Goal: Task Accomplishment & Management: Complete application form

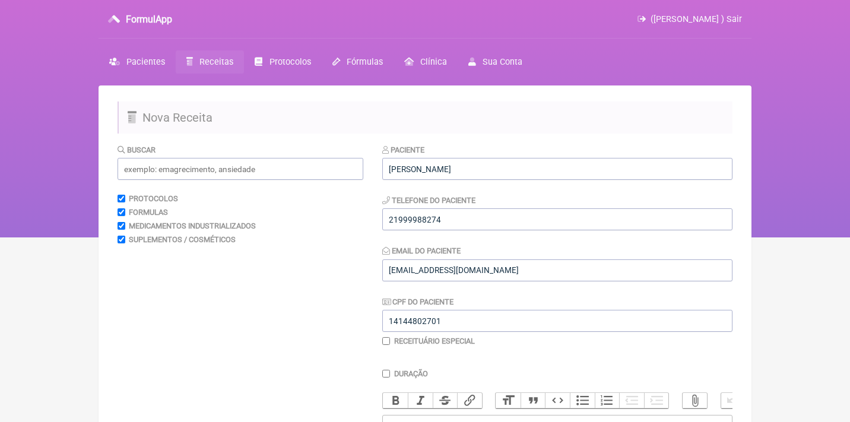
scroll to position [209, 0]
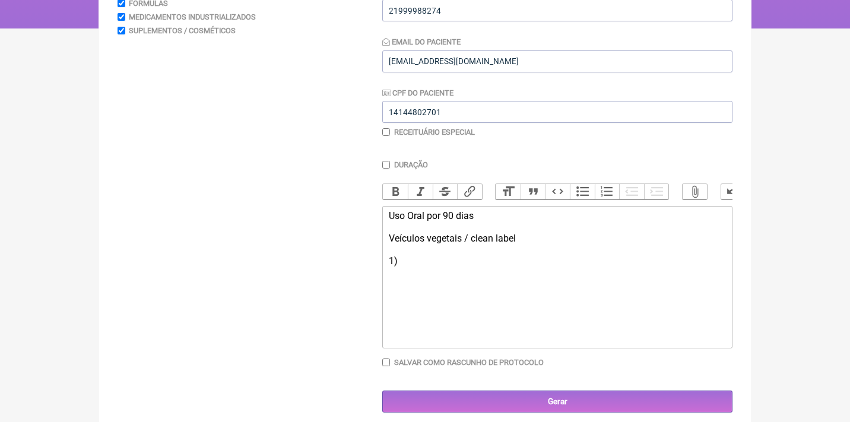
type trix-editor "<div>Uso Oral por 90 dias<br><br>Veículos vegetais / clean label<br><br>1)&nbsp…"
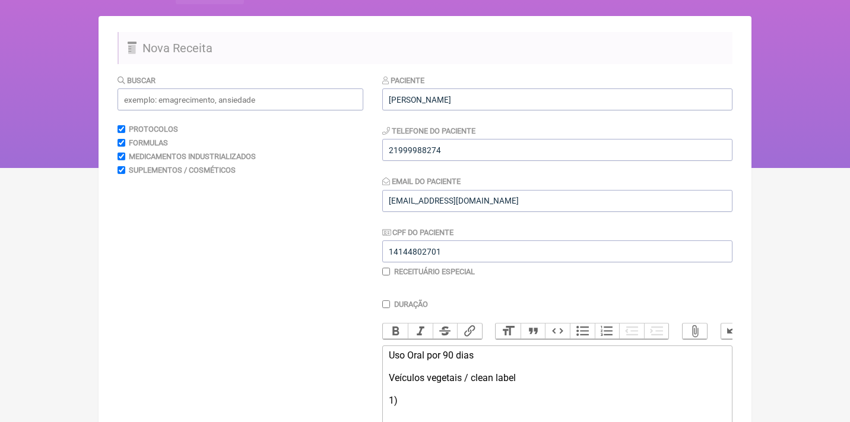
scroll to position [62, 0]
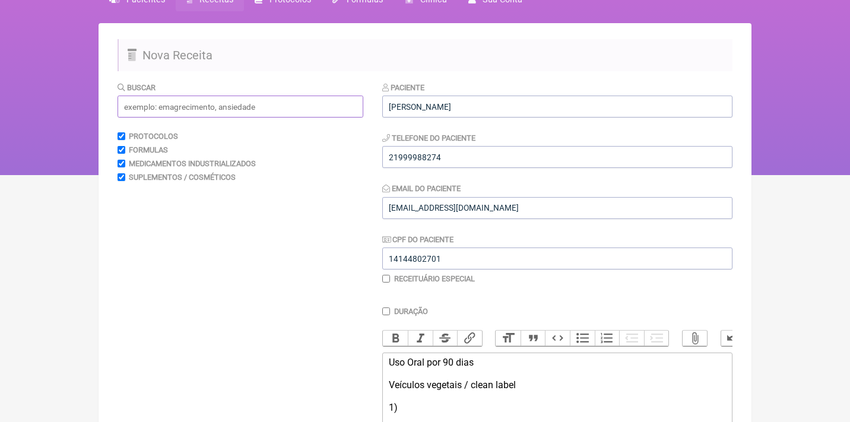
click at [243, 108] on input "text" at bounding box center [240, 107] width 246 height 22
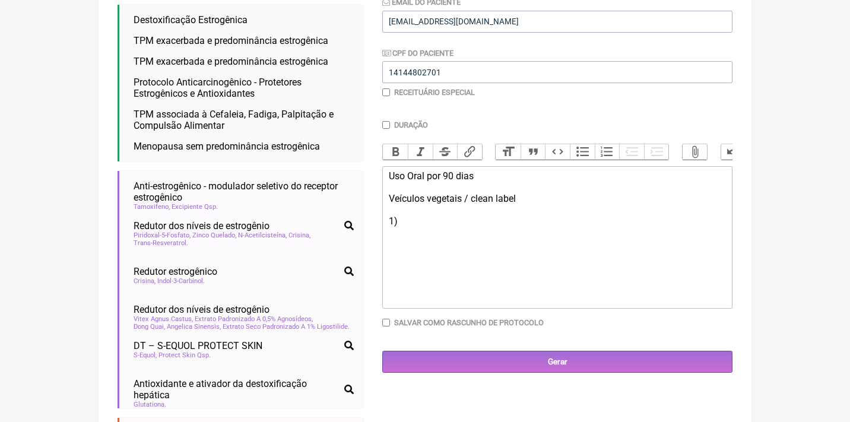
scroll to position [272, 0]
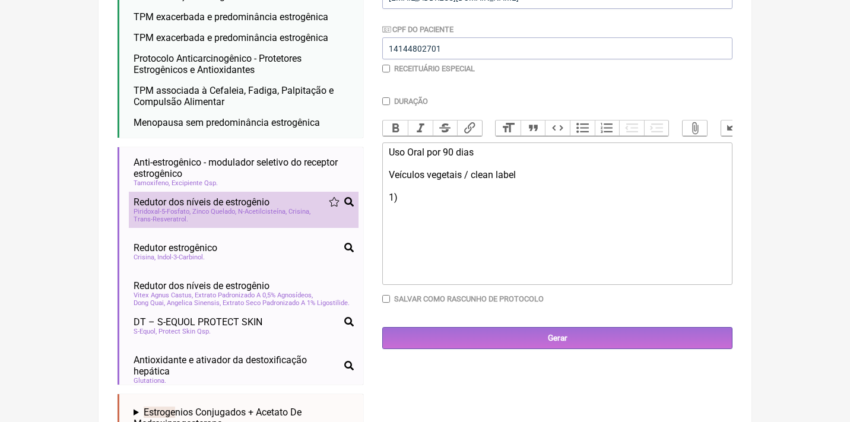
type input "estrofe"
click at [204, 198] on span "Redutor dos níveis de estrogênio" at bounding box center [201, 201] width 136 height 11
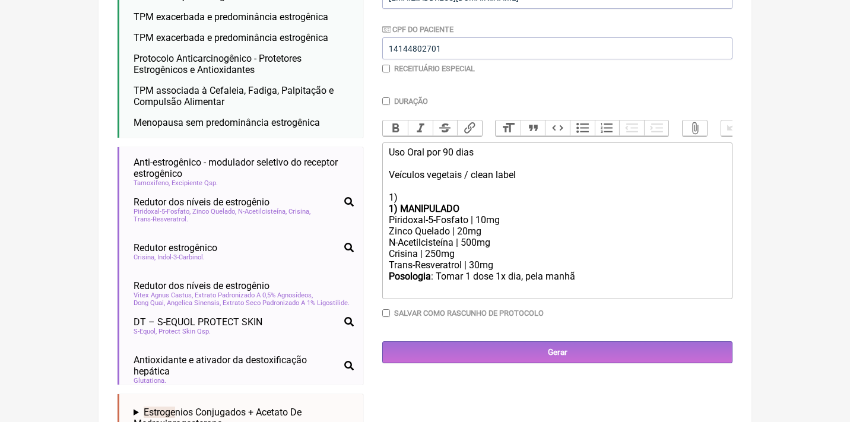
click at [401, 203] on strong "1) MANIPULADO" at bounding box center [424, 208] width 71 height 11
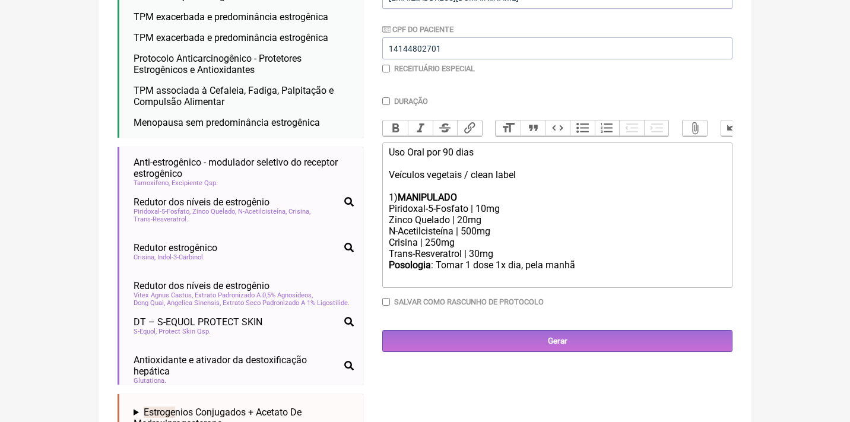
click at [621, 262] on div "Posologia : Tomar 1 dose 1x dia, pela manhã ㅤ" at bounding box center [557, 271] width 337 height 24
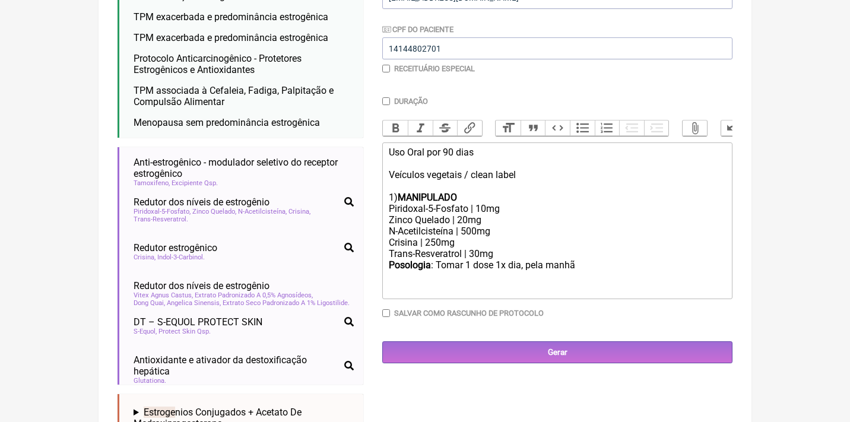
type trix-editor "<div>Uso Oral por 90 dias<br><br>Veículos vegetais / clean label<br><br>1)&nbsp…"
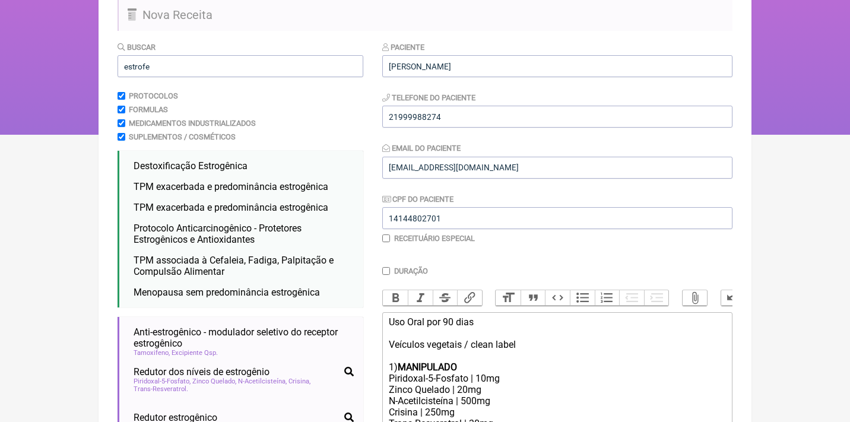
scroll to position [52, 0]
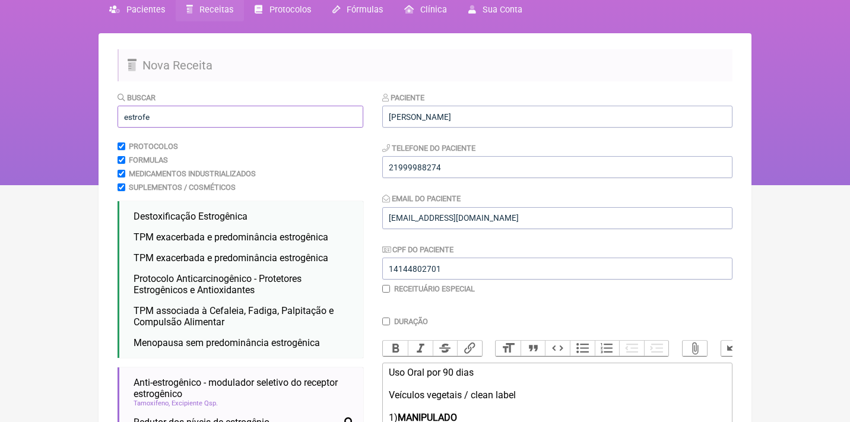
drag, startPoint x: 176, startPoint y: 116, endPoint x: 87, endPoint y: 108, distance: 90.0
click at [87, 109] on div "FormulApp (Mariana Frascari ) Sair Pacientes Receitas Protocolos Fórmulas Clíni…" at bounding box center [425, 66] width 850 height 237
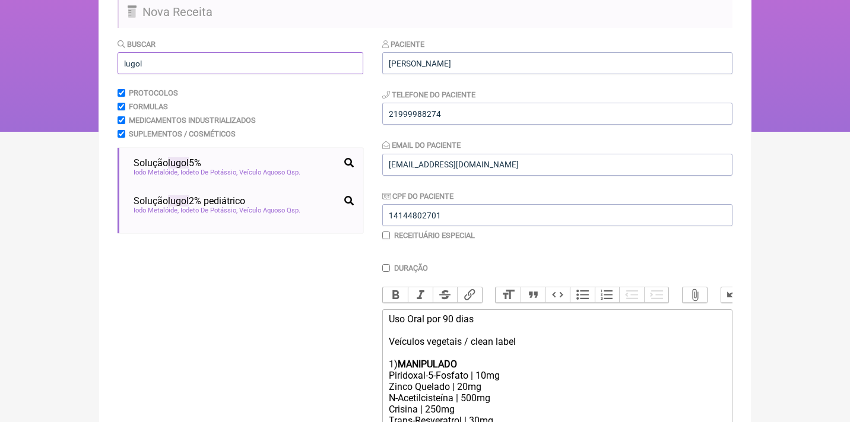
scroll to position [119, 0]
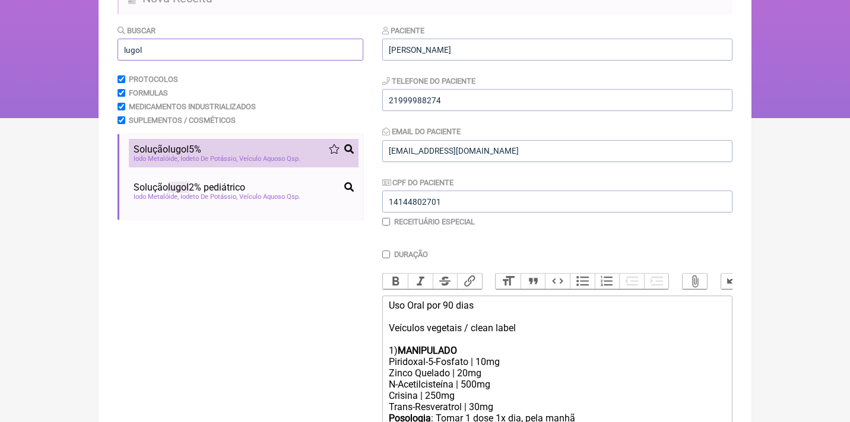
type input "lugol"
click at [186, 150] on span "lugol" at bounding box center [178, 149] width 21 height 11
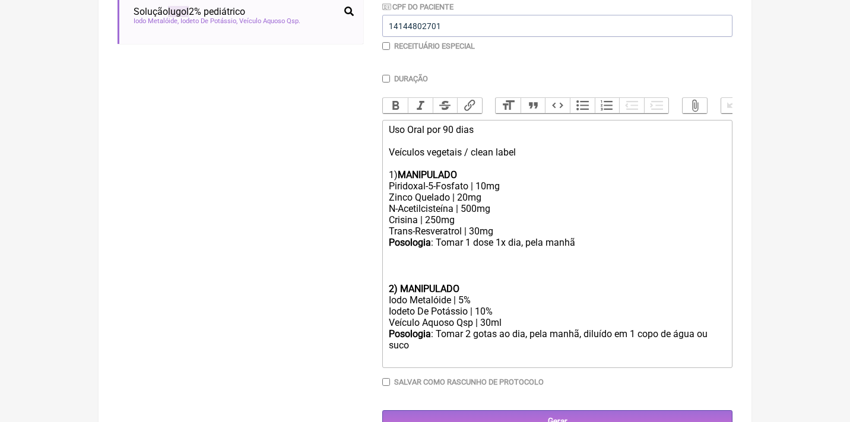
scroll to position [299, 0]
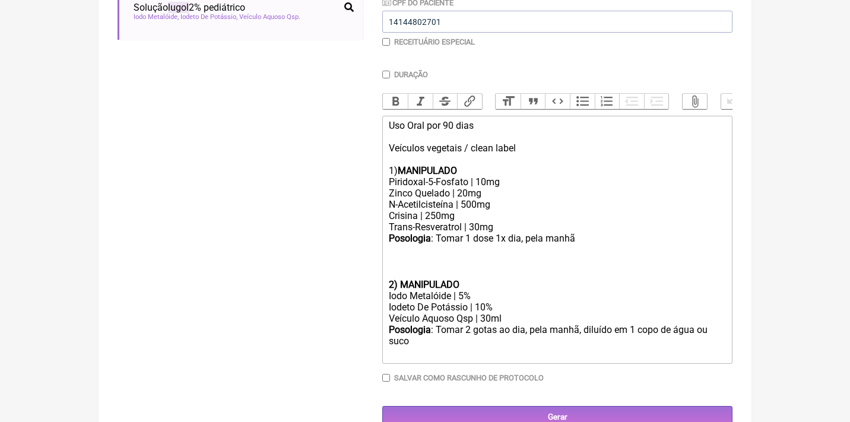
click at [396, 262] on div "Posologia : Tomar 1 dose 1x dia, pela manhã ㅤ" at bounding box center [557, 256] width 337 height 46
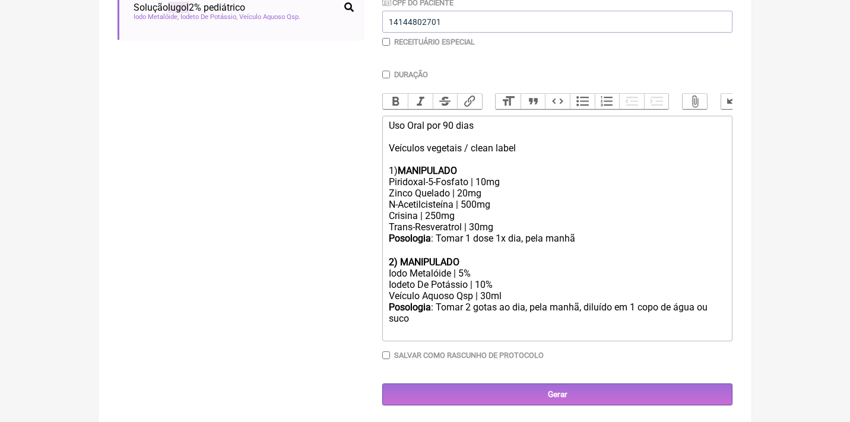
scroll to position [287, 0]
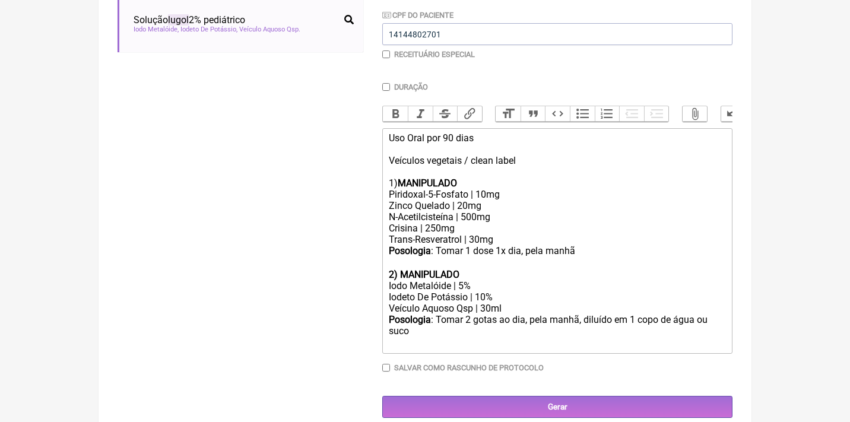
click at [429, 326] on div "Posologia : Tomar 2 gotas ao dia, pela manhã, diluído em 1 copo de água ou suco…" at bounding box center [557, 331] width 337 height 35
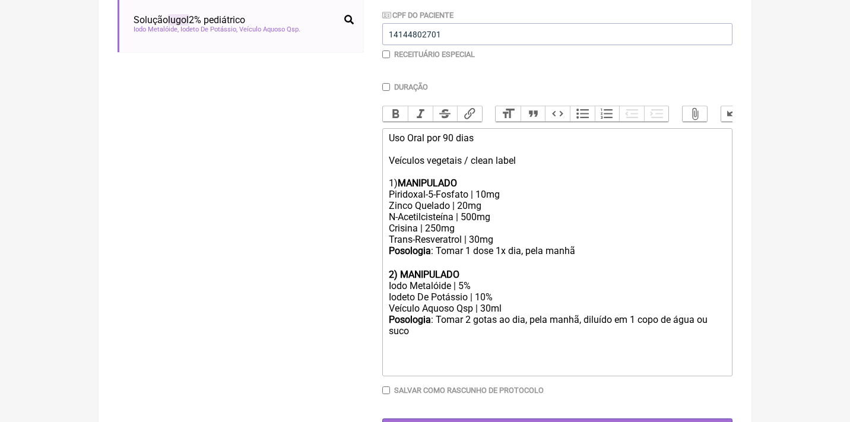
type trix-editor "<div>Uso Oral por 90 dias<br><br>Veículos vegetais / clean label<br><br>1) <str…"
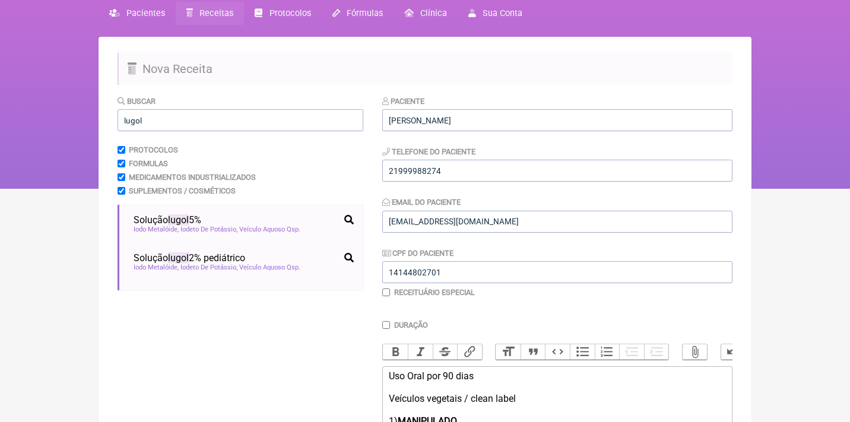
scroll to position [40, 0]
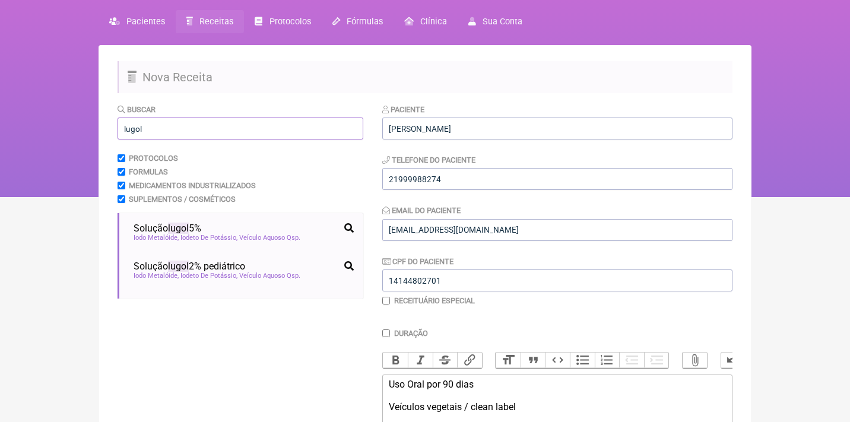
drag, startPoint x: 192, startPoint y: 129, endPoint x: 116, endPoint y: 128, distance: 75.9
click at [116, 128] on main "Nova Receita Buscar lugol Protocolos Formulas Medicamentos Industrializados Sup…" at bounding box center [424, 375] width 653 height 660
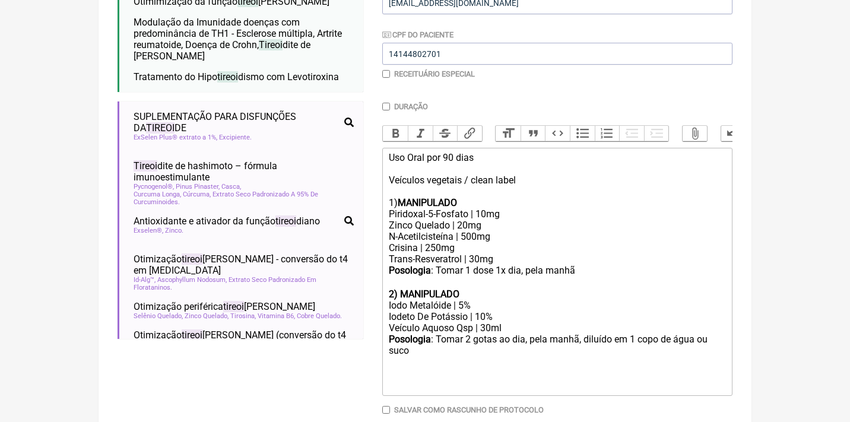
scroll to position [268, 0]
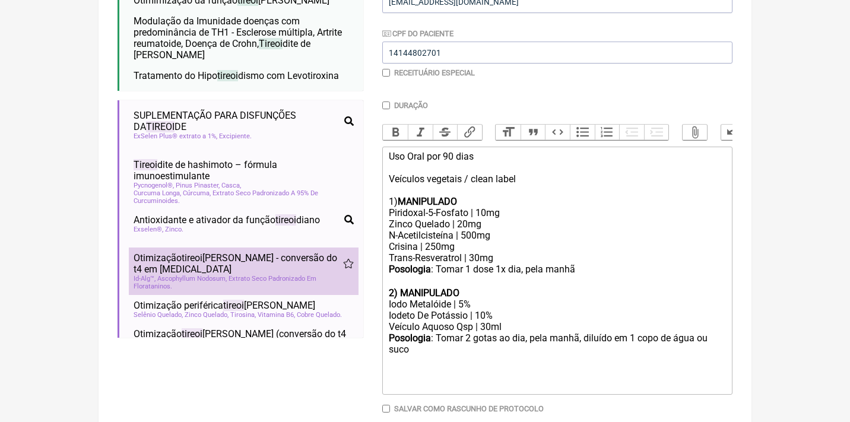
type input "tireoide"
click at [205, 275] on span "Id-Alg™, Ascophyllum Nodosum, Extrato Seco Padronizado Em Florataninos" at bounding box center [243, 282] width 220 height 15
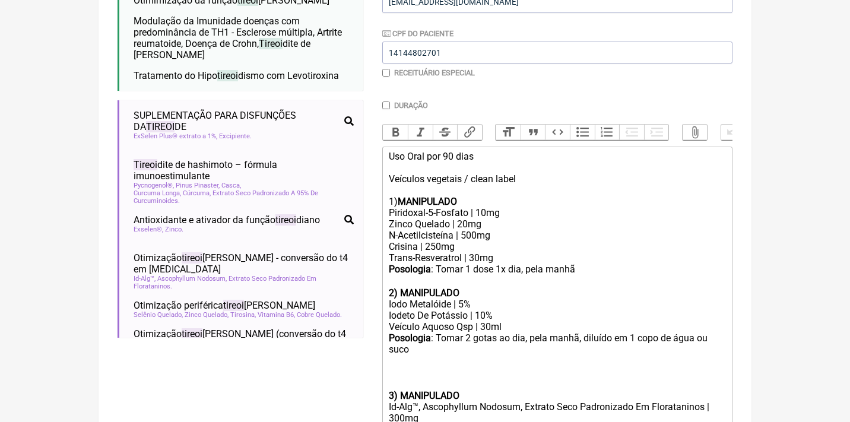
scroll to position [333, 0]
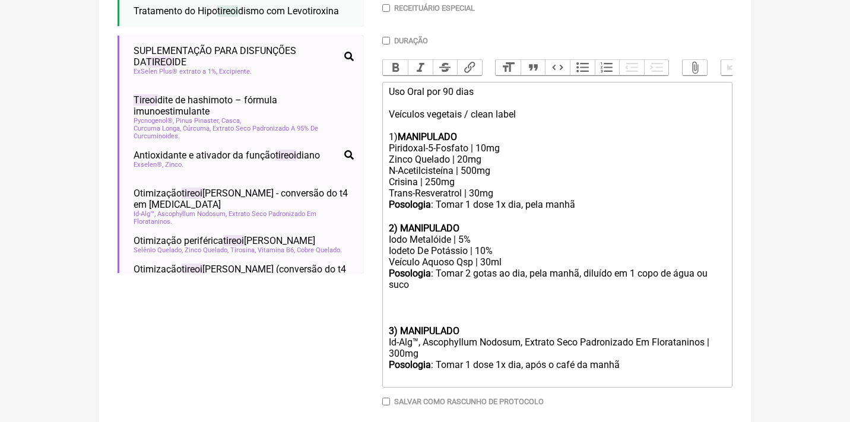
click at [386, 316] on trix-editor "Uso Oral por 90 dias Veículos vegetais / clean label 1) MANIPULADO Piridoxal-5-…" at bounding box center [557, 235] width 350 height 306
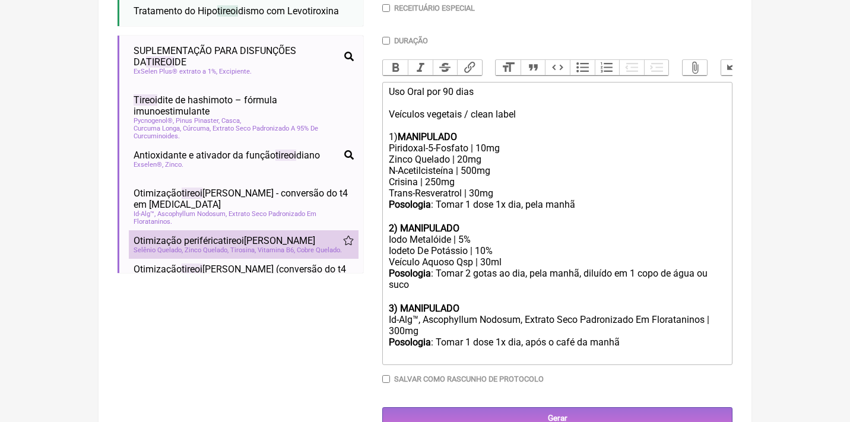
click at [307, 235] on div "Otimização periférica tireoi diana" at bounding box center [243, 240] width 220 height 11
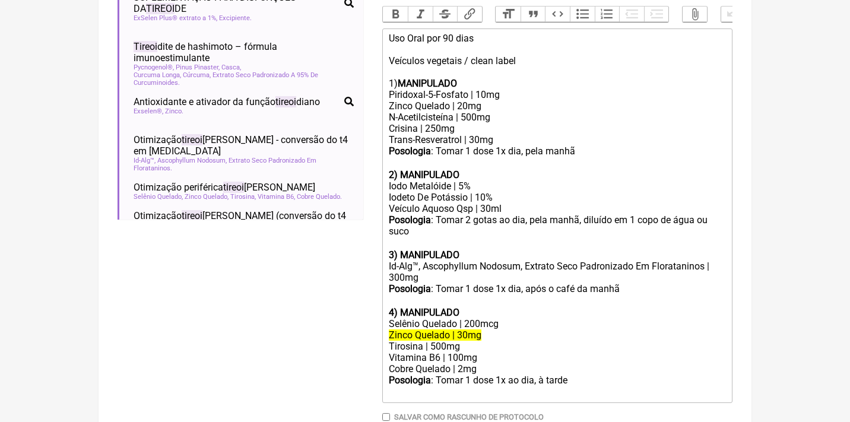
scroll to position [387, 0]
drag, startPoint x: 486, startPoint y: 316, endPoint x: 376, endPoint y: 309, distance: 111.2
click at [376, 309] on form "Buscar tireoide Protocolos Formulas Medicamentos Industrializados Suplementos /…" at bounding box center [424, 112] width 615 height 710
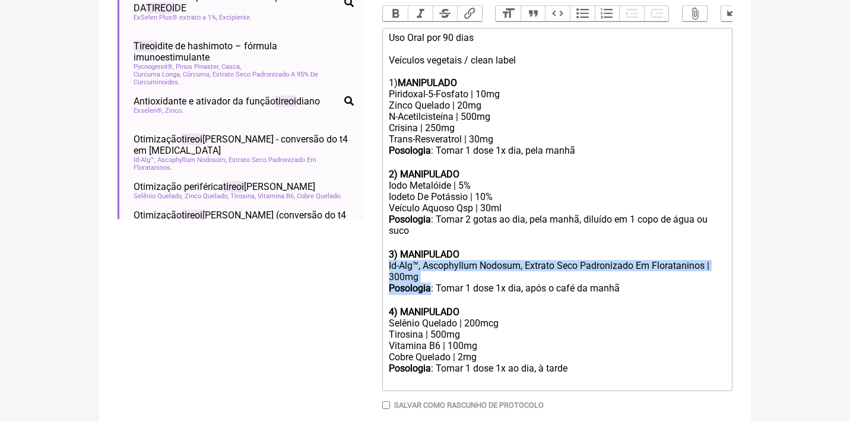
drag, startPoint x: 433, startPoint y: 268, endPoint x: 367, endPoint y: 244, distance: 70.4
click at [367, 244] on form "Buscar tireoide Protocolos Formulas Medicamentos Industrializados Suplementos /…" at bounding box center [424, 106] width 615 height 698
click at [395, 260] on div "Id-Alg™, Ascophyllum Nodosum, Extrato Seco Padronizado Em Florataninos | 300mg" at bounding box center [557, 271] width 337 height 23
drag, startPoint x: 431, startPoint y: 259, endPoint x: 380, endPoint y: 248, distance: 52.7
click at [380, 248] on form "Buscar tireoide Protocolos Formulas Medicamentos Industrializados Suplementos /…" at bounding box center [424, 106] width 615 height 698
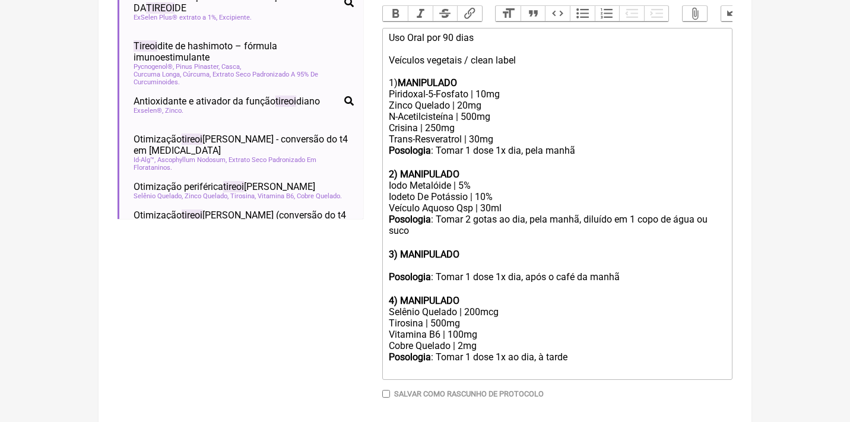
click at [479, 317] on div "Tirosina | 500mg" at bounding box center [557, 322] width 337 height 11
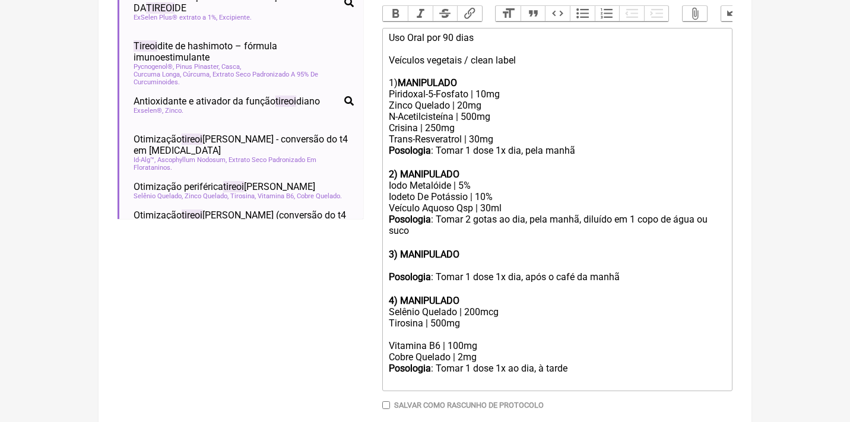
paste trix-editor "Id-Alg™, Ascophyllum Nodosum, Extrato Seco Padronizado Em Florataninos | 300mg"
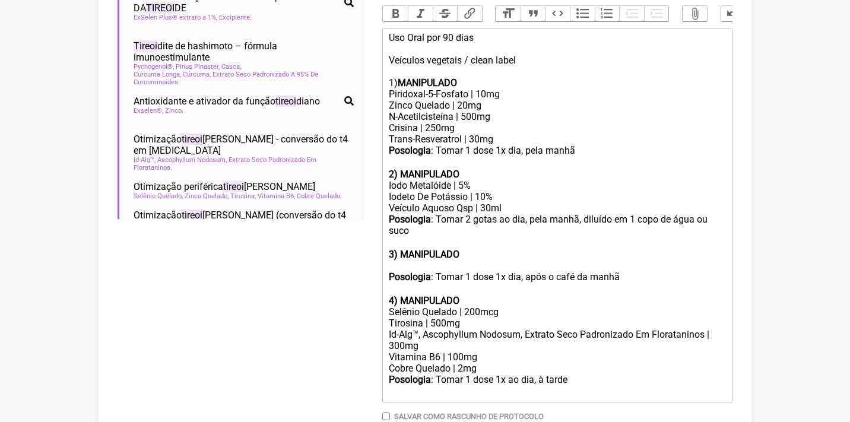
click at [381, 284] on form "Buscar tireoide Protocolos Formulas Medicamentos Industrializados Suplementos /…" at bounding box center [424, 112] width 615 height 710
click at [383, 284] on trix-editor "Uso Oral por 90 dias Veículos vegetais / clean label 1) MANIPULADO Piridoxal-5-…" at bounding box center [557, 215] width 350 height 374
click at [519, 306] on div "Selênio Quelado | 200mcg" at bounding box center [557, 311] width 337 height 11
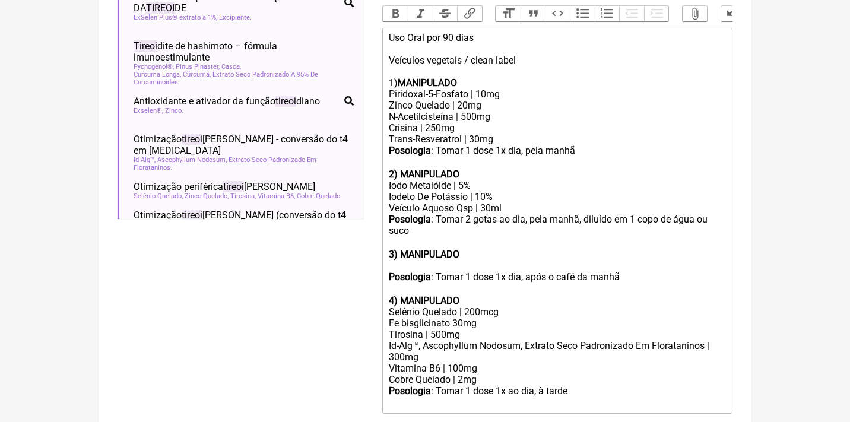
click at [386, 276] on trix-editor "Uso Oral por 90 dias Veículos vegetais / clean label 1) MANIPULADO Piridoxal-5-…" at bounding box center [557, 221] width 350 height 386
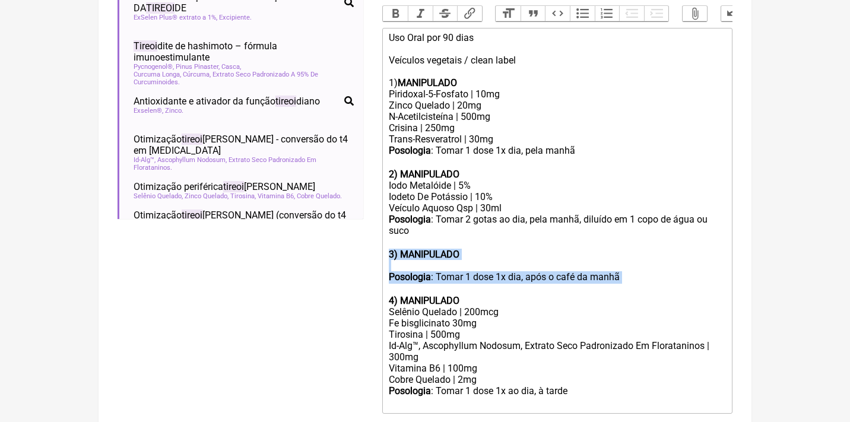
drag, startPoint x: 651, startPoint y: 264, endPoint x: 365, endPoint y: 240, distance: 286.4
click at [365, 240] on form "Buscar tireoide Protocolos Formulas Medicamentos Industrializados Suplementos /…" at bounding box center [424, 117] width 615 height 721
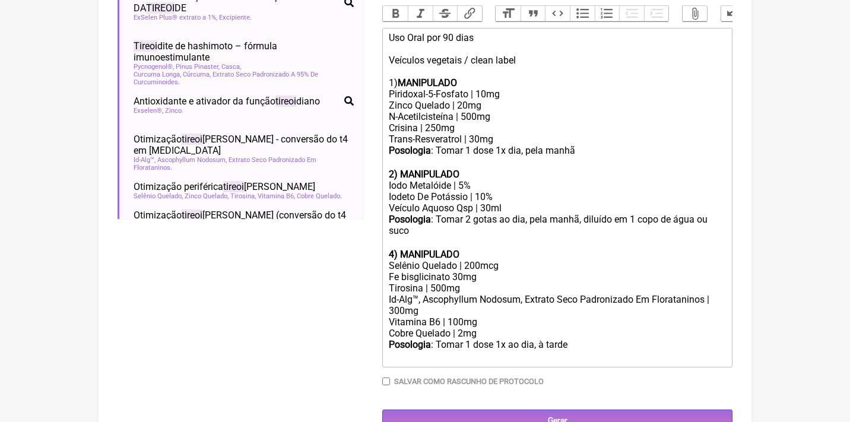
click at [389, 249] on strong "4) MANIPULADO" at bounding box center [424, 254] width 71 height 11
drag, startPoint x: 519, startPoint y: 94, endPoint x: 385, endPoint y: 88, distance: 133.6
click at [385, 88] on trix-editor "Uso Oral por 90 dias Veículos vegetais / clean label 1) MANIPULADO Piridoxal-5-…" at bounding box center [557, 197] width 350 height 339
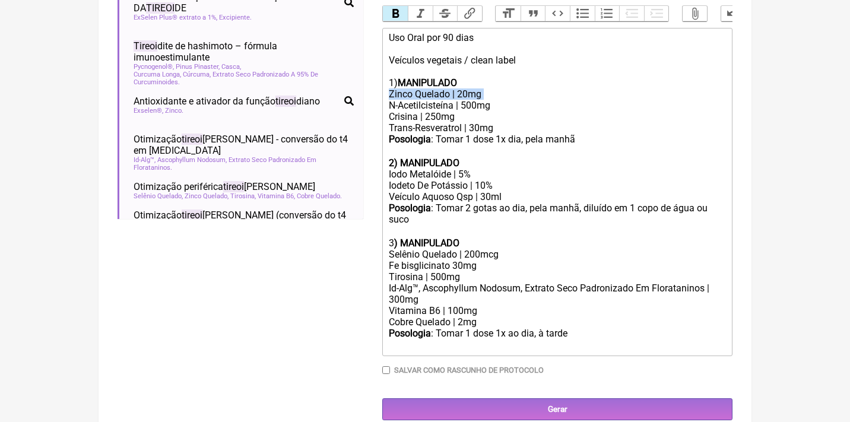
scroll to position [383, 0]
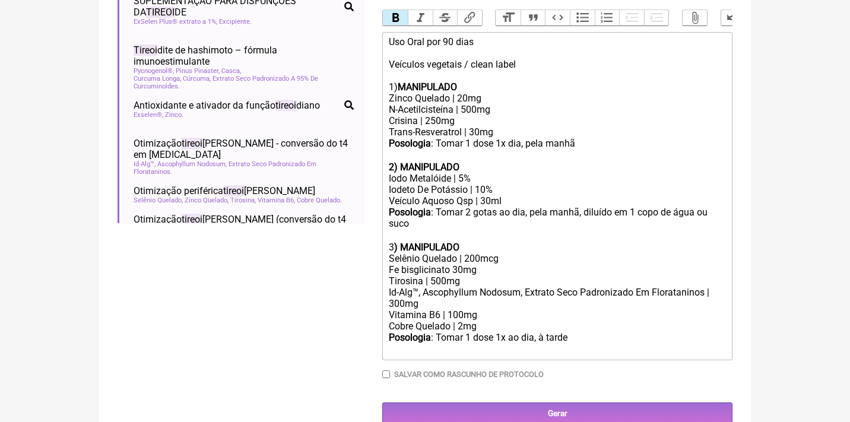
click at [593, 332] on div "Posologia : Tomar 1 dose 1x ao dia, à tarde ㅤ" at bounding box center [557, 344] width 337 height 24
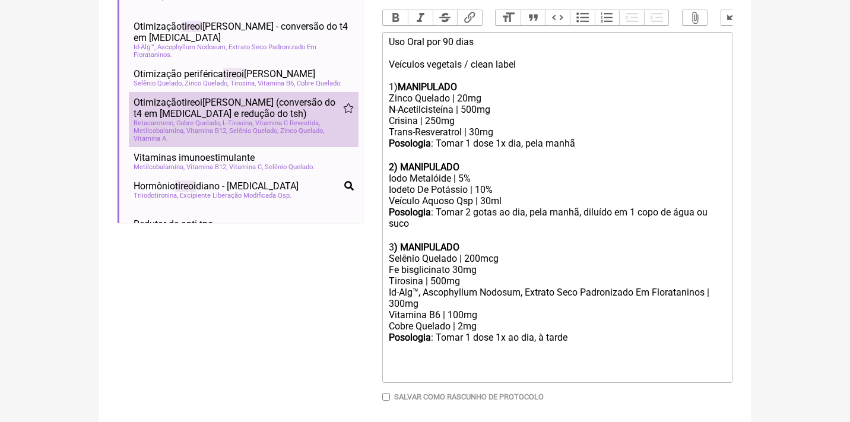
scroll to position [118, 0]
click at [300, 104] on span "Otimização tireoi diana (conversão do t4 em t3 e redução do tsh)" at bounding box center [237, 107] width 209 height 23
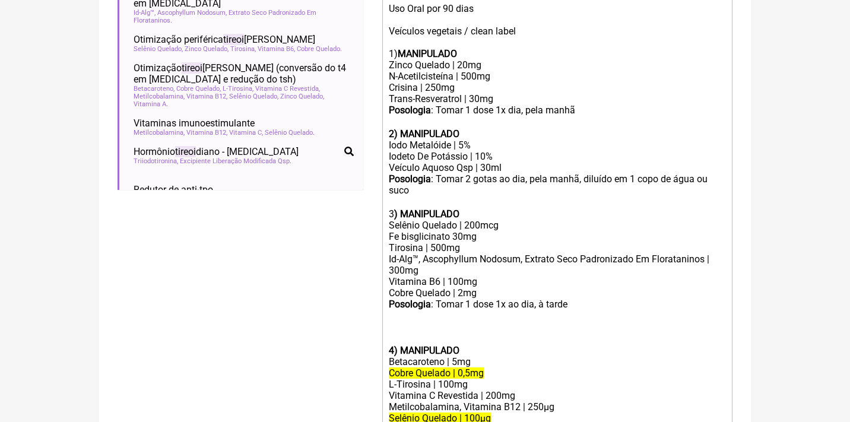
scroll to position [427, 0]
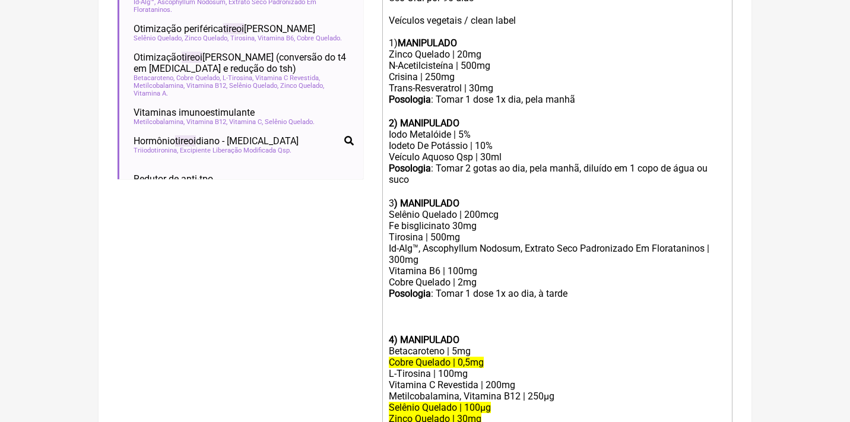
click at [386, 319] on trix-editor "Uso Oral por 90 dias Veículos vegetais / clean label 1) MANIPULADO Zinco Quelad…" at bounding box center [557, 226] width 350 height 476
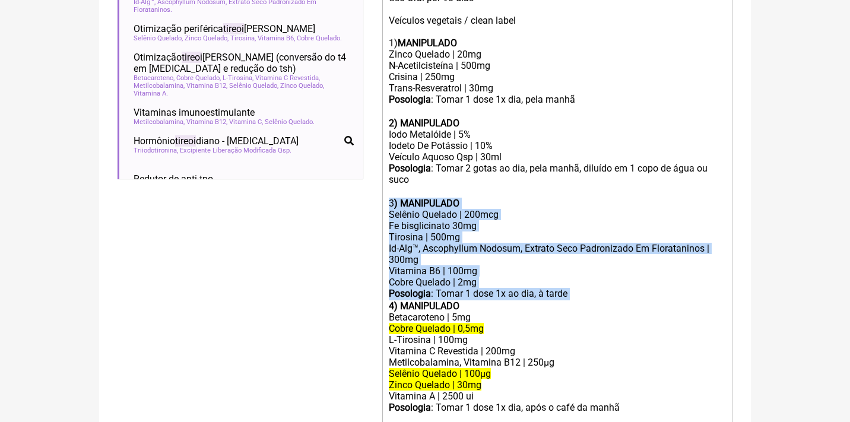
drag, startPoint x: 593, startPoint y: 275, endPoint x: 348, endPoint y: 188, distance: 260.6
click at [348, 188] on form "Buscar tireoide Protocolos Formulas Medicamentos Industrializados Suplementos /…" at bounding box center [424, 105] width 615 height 777
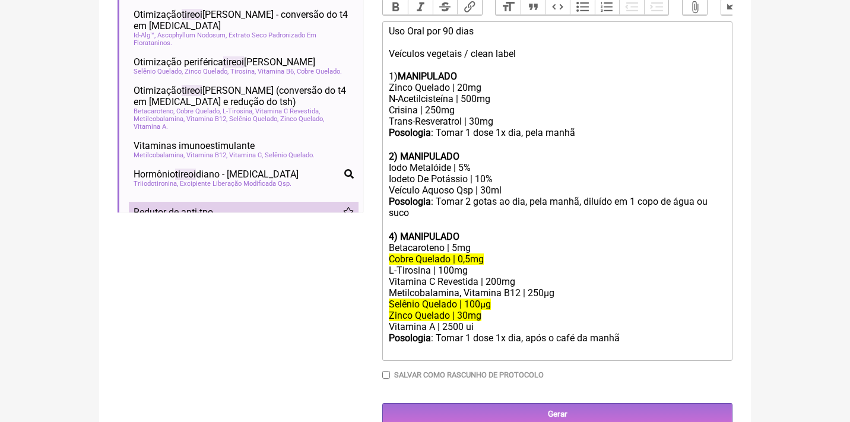
scroll to position [383, 0]
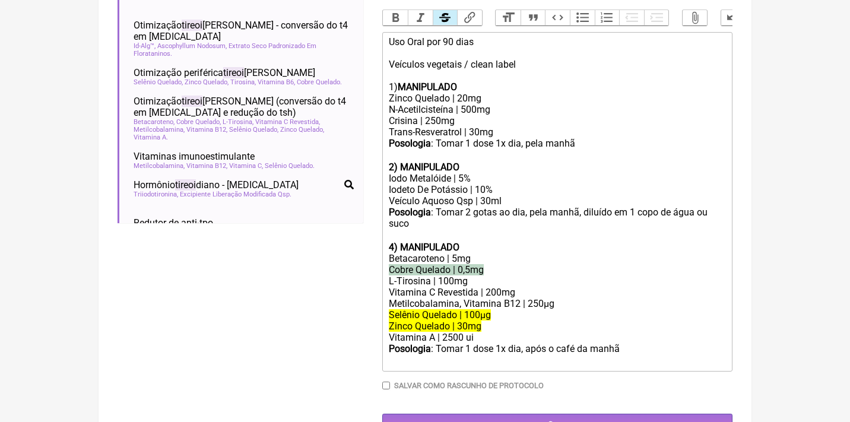
drag, startPoint x: 492, startPoint y: 259, endPoint x: 377, endPoint y: 255, distance: 115.2
click at [377, 255] on form "Buscar tireoide Protocolos Formulas Medicamentos Industrializados Suplementos /…" at bounding box center [424, 98] width 615 height 675
click at [440, 18] on button "Strikethrough" at bounding box center [445, 17] width 25 height 15
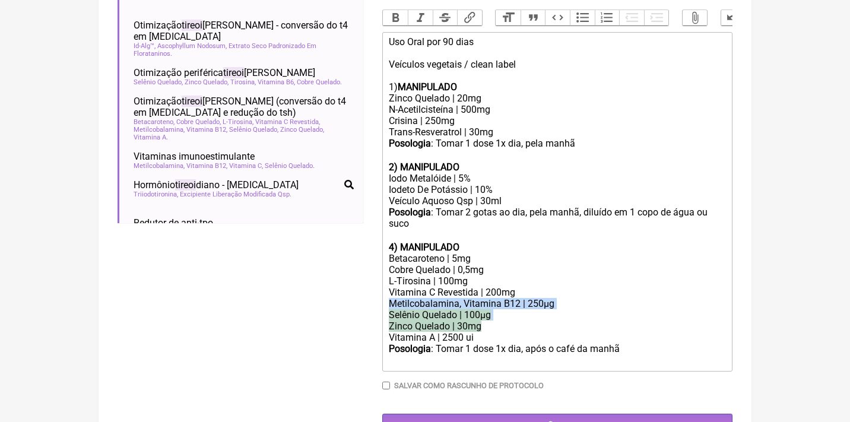
drag, startPoint x: 490, startPoint y: 311, endPoint x: 356, endPoint y: 285, distance: 136.6
click at [356, 285] on form "Buscar tireoide Protocolos Formulas Medicamentos Industrializados Suplementos /…" at bounding box center [424, 98] width 615 height 675
click at [406, 320] on del "Zinco Quelado | 30mg" at bounding box center [435, 325] width 93 height 11
drag, startPoint x: 483, startPoint y: 307, endPoint x: 381, endPoint y: 294, distance: 103.0
click at [381, 294] on form "Buscar tireoide Protocolos Formulas Medicamentos Industrializados Suplementos /…" at bounding box center [424, 98] width 615 height 675
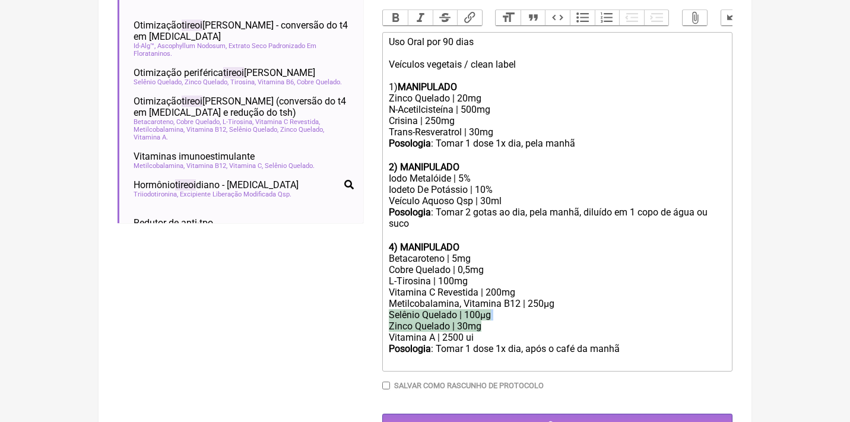
click at [492, 320] on div "Zinco Quelado | 30mg" at bounding box center [557, 325] width 337 height 11
drag, startPoint x: 497, startPoint y: 311, endPoint x: 384, endPoint y: 308, distance: 112.2
click at [384, 308] on trix-editor "Uso Oral por 90 dias Veículos vegetais / clean label 1) MANIPULADO Zinco Quelad…" at bounding box center [557, 201] width 350 height 339
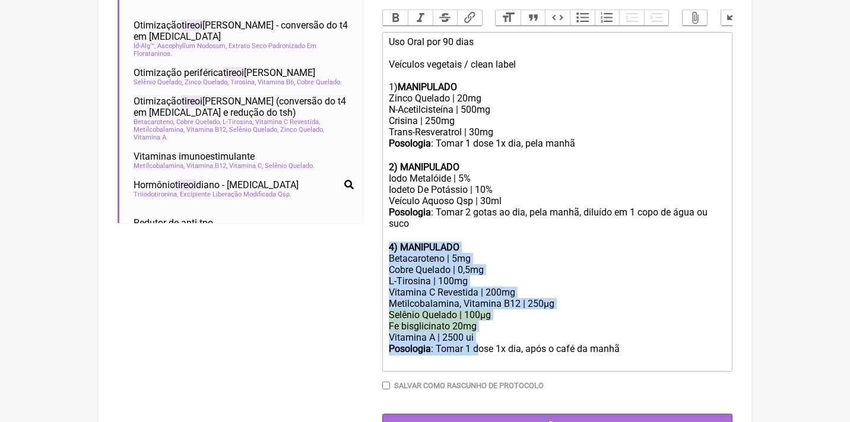
drag, startPoint x: 479, startPoint y: 323, endPoint x: 376, endPoint y: 235, distance: 135.5
click at [377, 236] on form "Buscar tireoide Protocolos Formulas Medicamentos Industrializados Suplementos /…" at bounding box center [424, 98] width 615 height 675
click at [440, 18] on button "Strikethrough" at bounding box center [445, 17] width 25 height 15
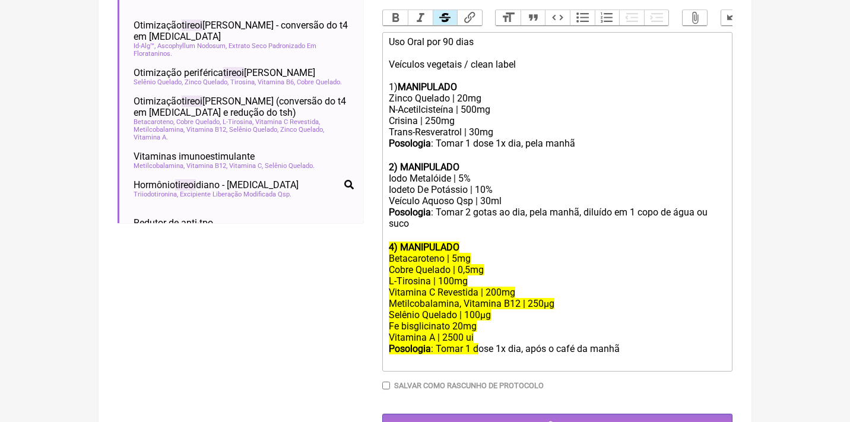
click at [440, 18] on button "Strikethrough" at bounding box center [445, 17] width 25 height 15
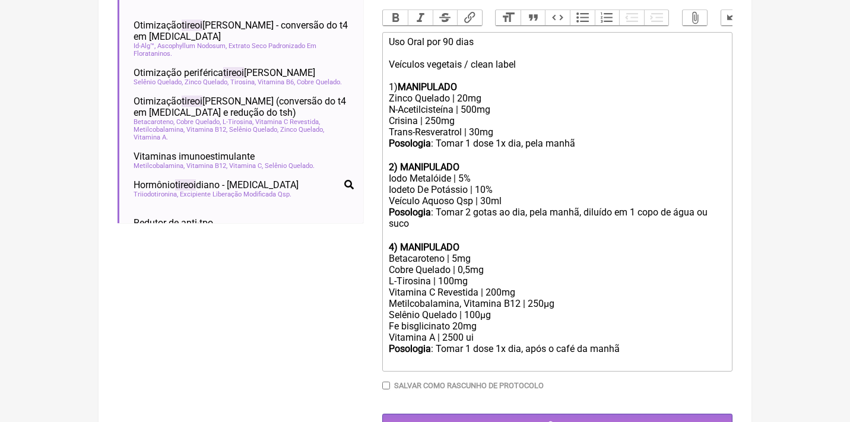
click at [575, 343] on div "Posologia : Tomar 1 dose 1x dia, após o café da manhã ㅤ" at bounding box center [557, 355] width 337 height 24
click at [636, 343] on div "Posologia : Tomar 1 dose 1x dia, após o café da manhã ㅤ" at bounding box center [557, 355] width 337 height 24
click at [395, 241] on strong "4) MANIPULADO" at bounding box center [424, 246] width 71 height 11
click at [633, 343] on div "Posologia : Tomar 1 dose 1x dia, após o café da manhã ㅤ" at bounding box center [557, 355] width 337 height 24
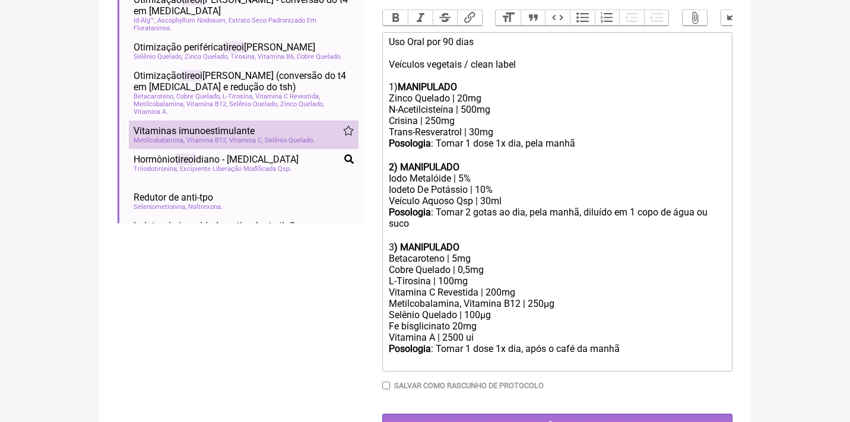
scroll to position [145, 0]
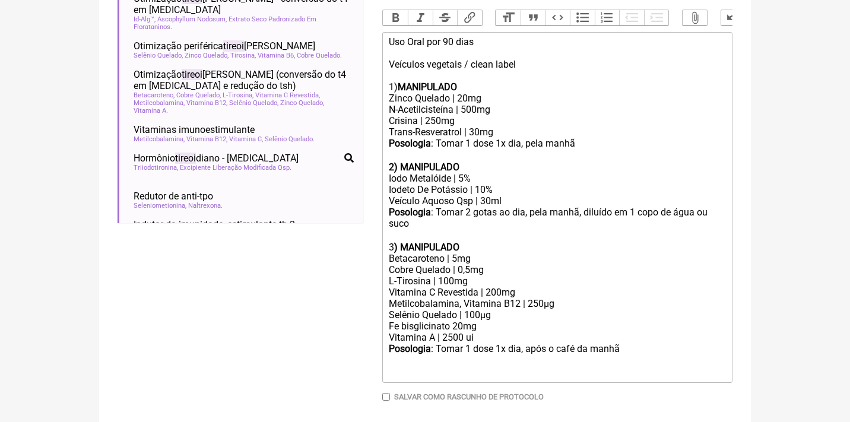
type trix-editor "<div>Uso Oral por 90 dias<br><br>Veículos vegetais / clean label<br><br>1) <str…"
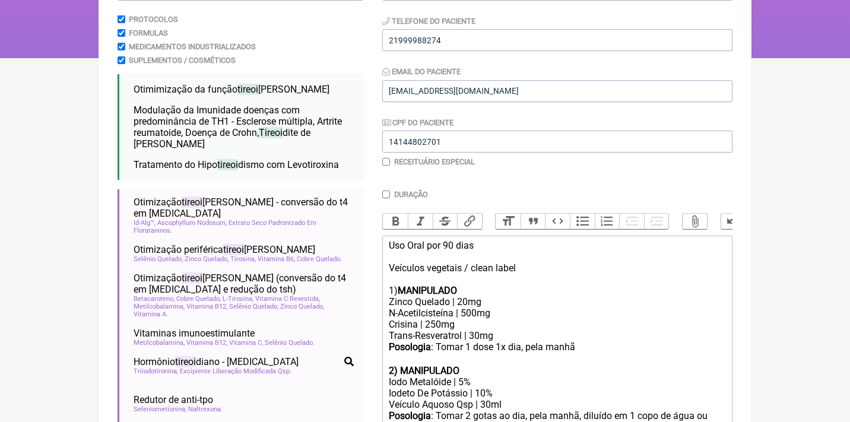
scroll to position [85, 0]
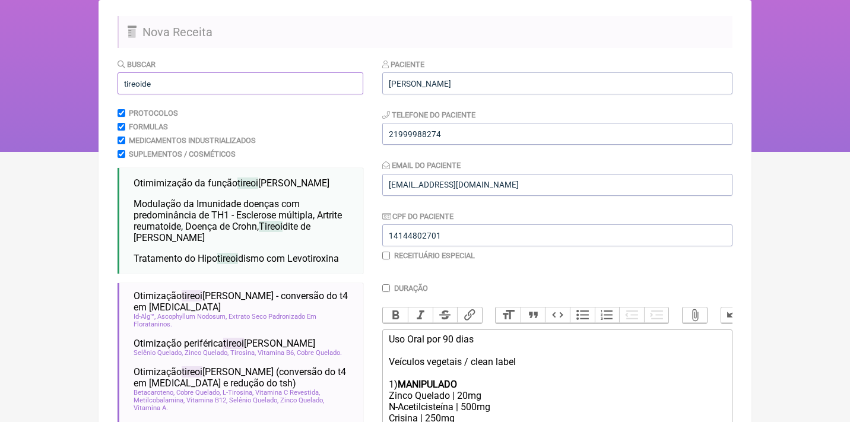
drag, startPoint x: 183, startPoint y: 82, endPoint x: 96, endPoint y: 80, distance: 87.3
click at [97, 81] on div "FormulApp (Mariana Frascari ) Sair Pacientes Receitas Protocolos Fórmulas Clíni…" at bounding box center [425, 33] width 850 height 237
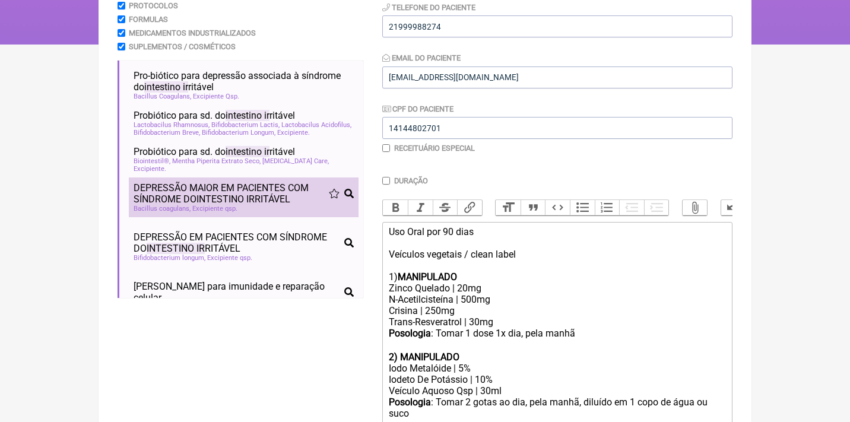
scroll to position [0, 0]
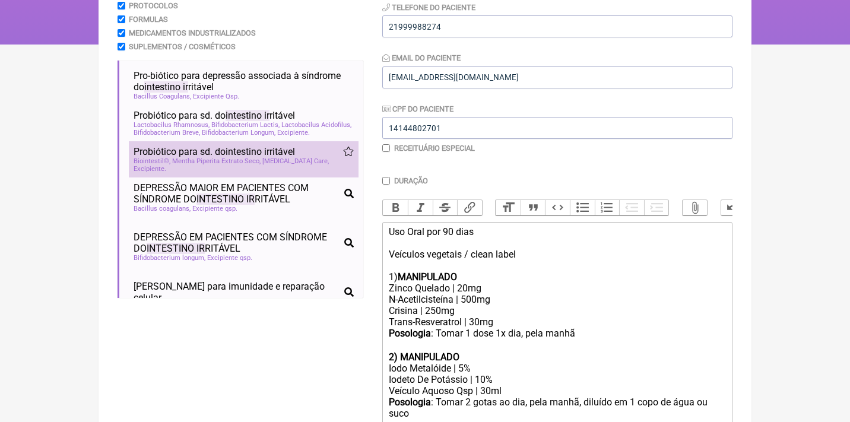
click at [184, 157] on span "Probiótico para sd. do intestino ir ritável" at bounding box center [213, 151] width 161 height 11
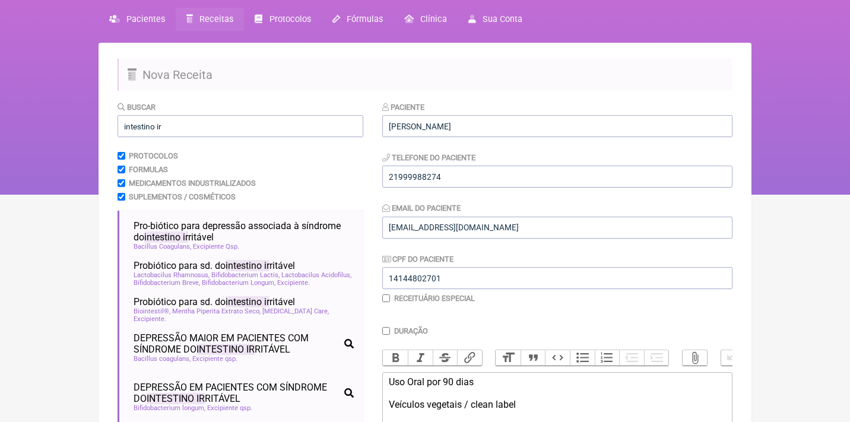
scroll to position [11, 0]
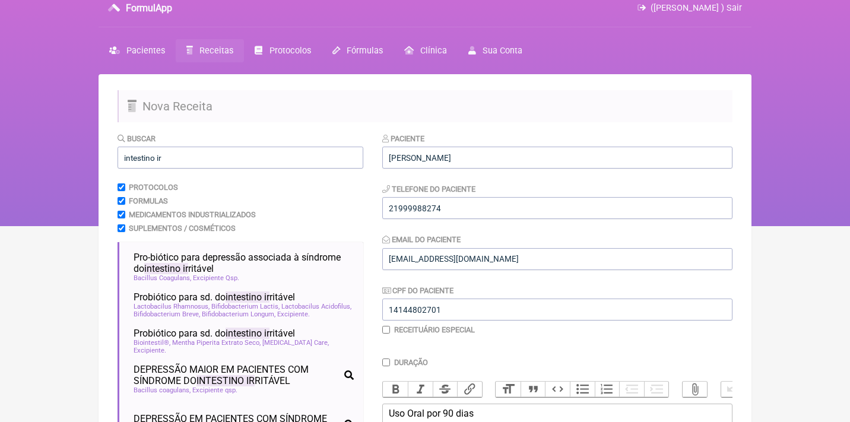
drag, startPoint x: 173, startPoint y: 157, endPoint x: 46, endPoint y: 148, distance: 127.9
click at [49, 152] on div "FormulApp (Mariana Frascari ) Sair Pacientes Receitas Protocolos Fórmulas Clíni…" at bounding box center [425, 107] width 850 height 237
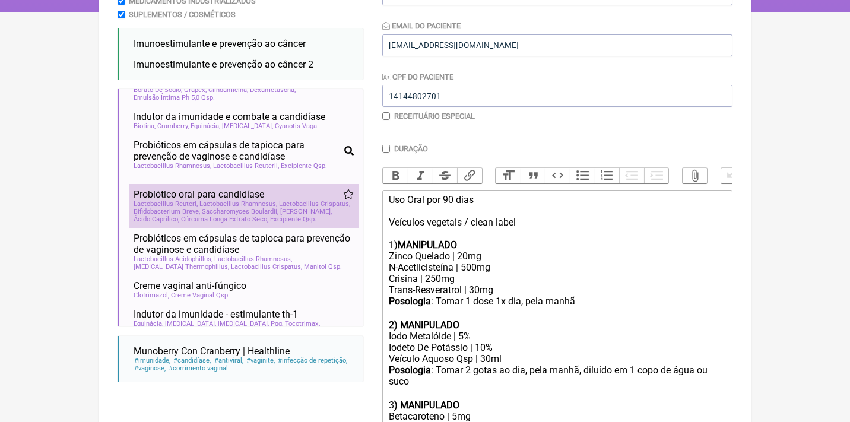
scroll to position [26, 0]
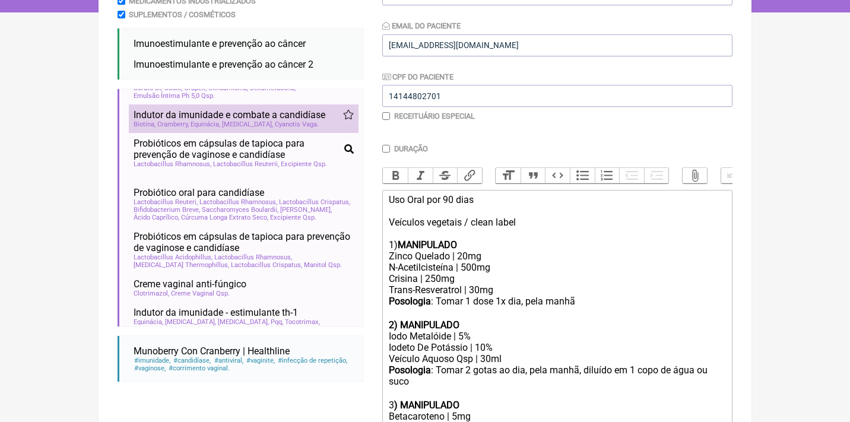
type input "candidi"
click at [275, 120] on span "Cyanotis Vaga" at bounding box center [297, 124] width 44 height 8
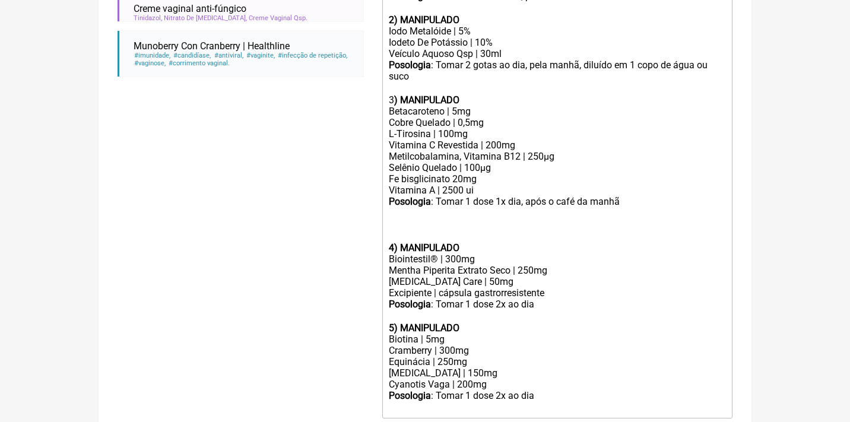
scroll to position [530, 0]
click at [392, 241] on strong "4) MANIPULADO" at bounding box center [424, 246] width 71 height 11
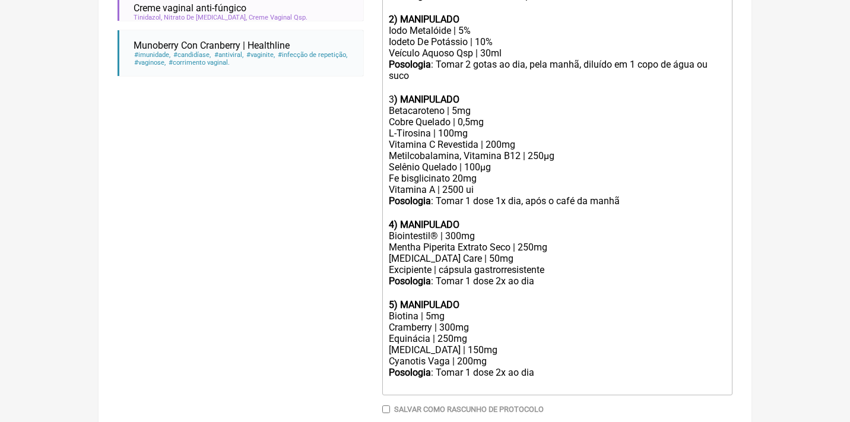
click at [411, 322] on div "Cramberry | 300mg" at bounding box center [557, 327] width 337 height 11
click at [483, 333] on div "Equinácia | 250mg" at bounding box center [557, 338] width 337 height 11
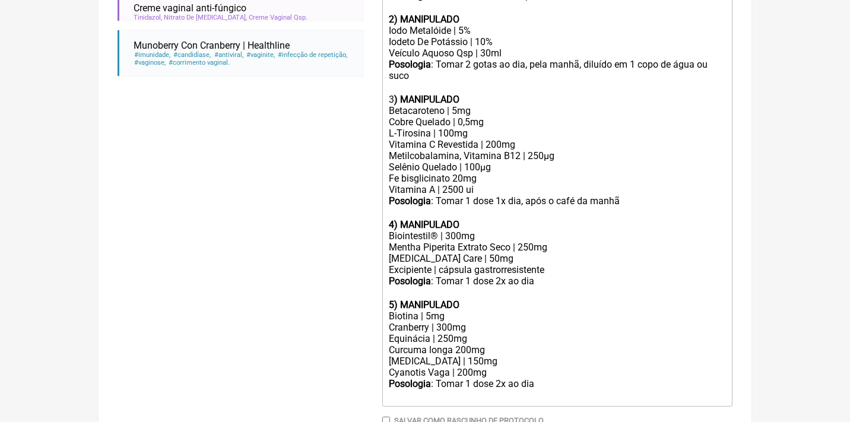
click at [542, 378] on div "Posologia : Tomar 1 dose 2x ao dia ㅤ" at bounding box center [557, 390] width 337 height 24
drag, startPoint x: 435, startPoint y: 355, endPoint x: 360, endPoint y: 352, distance: 75.4
click at [360, 352] on form "Buscar candidi Protocolos Formulas Medicamentos Industrializados Suplementos / …" at bounding box center [424, 70] width 615 height 914
copy div "Posologia :"
click at [387, 382] on trix-editor "Uso Oral por 90 dias Veículos vegetais / clean label 1) MANIPULADO Zinco Quelad…" at bounding box center [557, 173] width 350 height 578
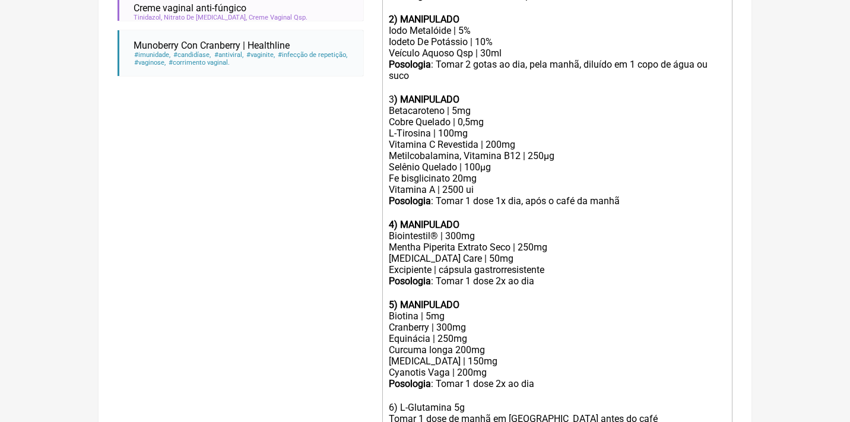
paste trix-editor "<strong>Posologia</strong>:"
click at [667, 382] on div "Posologia : Tomar 1 dose 2x ao dia ㅤ 6) L-Glutamina 5g Posologia : Tomar 1 dose…" at bounding box center [557, 418] width 337 height 80
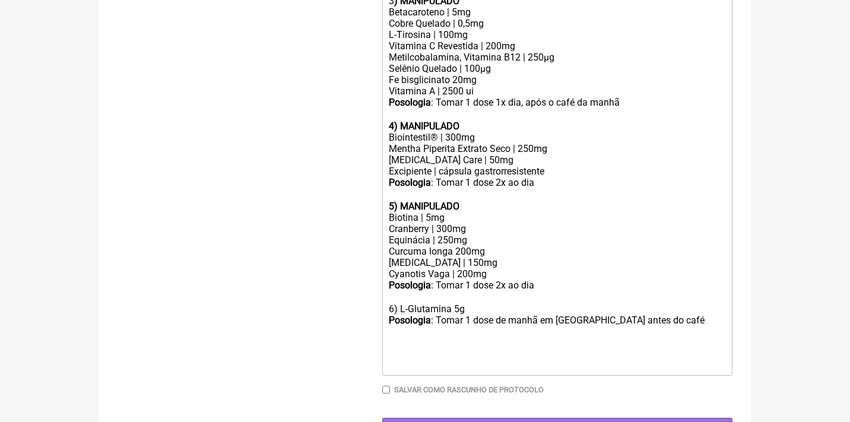
scroll to position [628, 0]
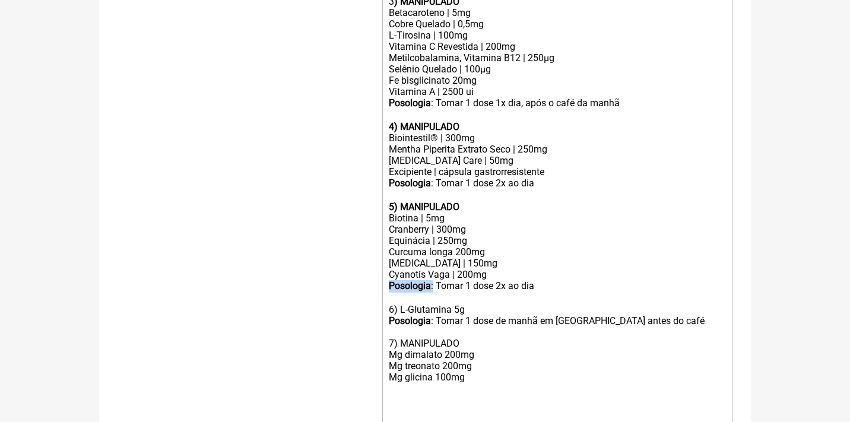
drag, startPoint x: 435, startPoint y: 258, endPoint x: 358, endPoint y: 256, distance: 77.2
click at [358, 256] on form "Buscar candidi Protocolos Formulas Medicamentos Industrializados Suplementos / …" at bounding box center [424, 5] width 615 height 981
copy div "Posologia :"
click at [392, 352] on div "Posologia : Tomar 1 dose 2x ao dia ㅤ 6) L-Glutamina 5g Posologia : Tomar 1 dose…" at bounding box center [557, 354] width 337 height 148
paste trix-editor "strong>Posologia</strong>:<"
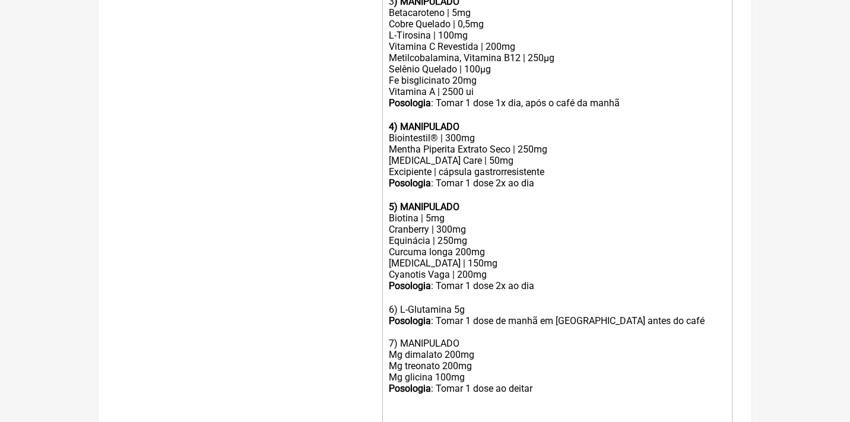
click at [447, 307] on div "Posologia : Tomar 1 dose 2x ao dia ㅤ 6) L-Glutamina 5g Posologia : Tomar 1 dose…" at bounding box center [557, 354] width 337 height 148
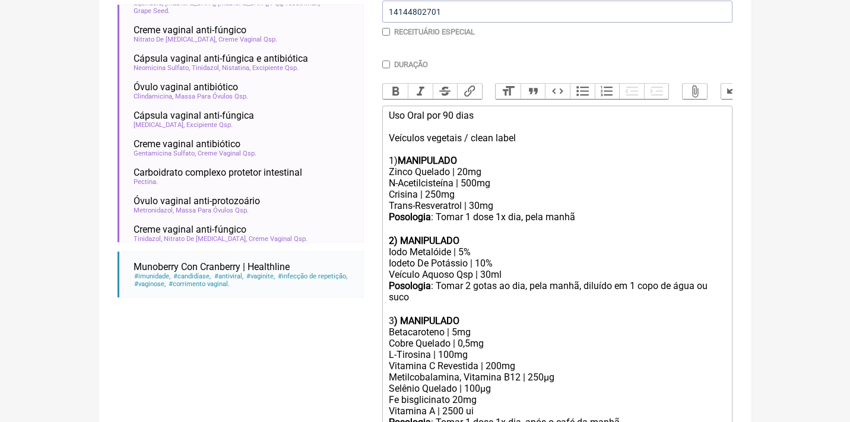
scroll to position [306, 0]
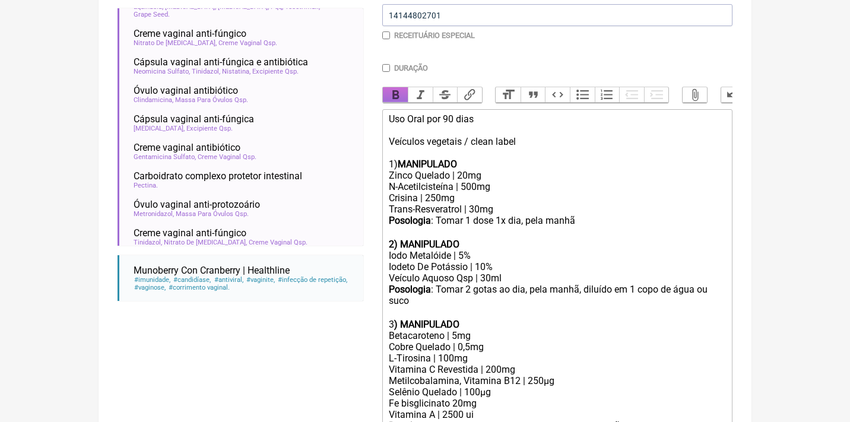
click at [395, 94] on button "Bold" at bounding box center [395, 94] width 25 height 15
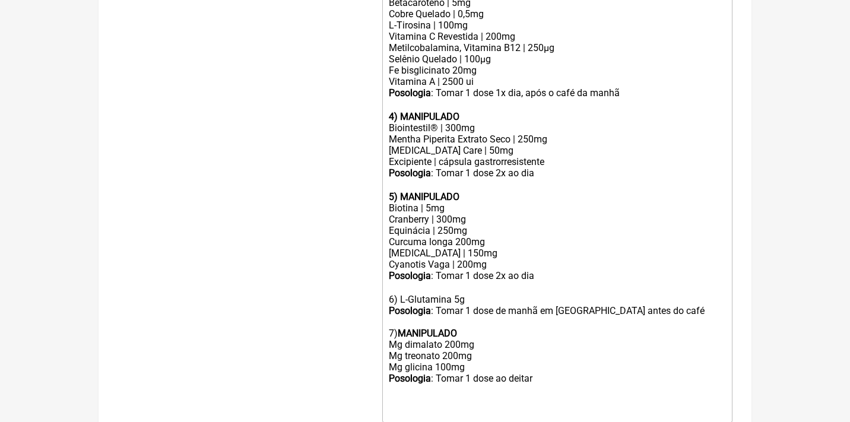
scroll to position [654, 0]
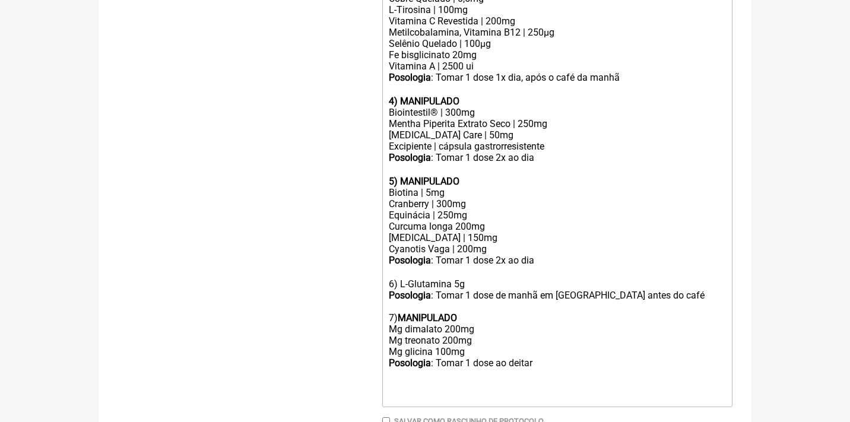
click at [556, 323] on div "Posologia : Tomar 1 dose 2x ao dia ㅤ 6) L-Glutamina 5g Posologia : Tomar 1 dose…" at bounding box center [557, 329] width 337 height 148
type trix-editor "<div>Uso Oral por 90 dias<br><br>Veículos vegetais / clean label<br><br>1) <str…"
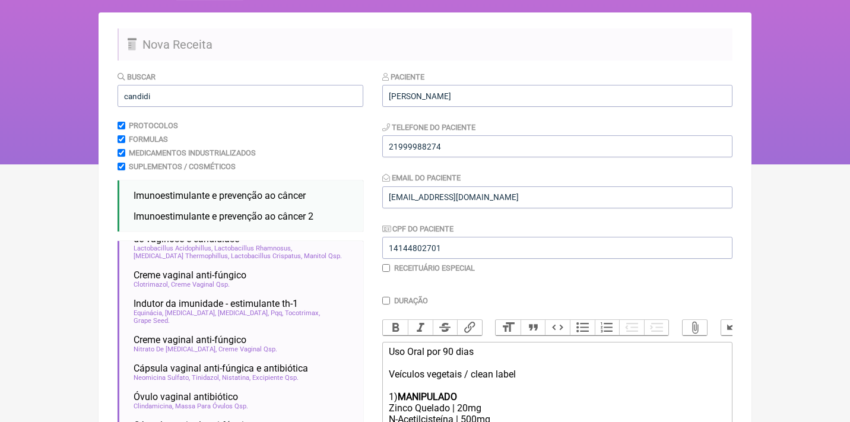
scroll to position [67, 0]
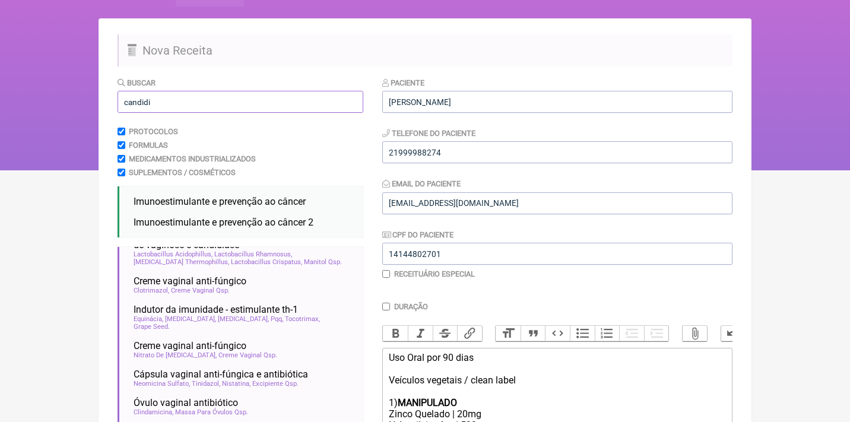
drag, startPoint x: 159, startPoint y: 110, endPoint x: 74, endPoint y: 90, distance: 87.1
click at [83, 98] on div "FormulApp (Mariana Frascari ) Sair Pacientes Receitas Protocolos Fórmulas Clíni…" at bounding box center [425, 51] width 850 height 237
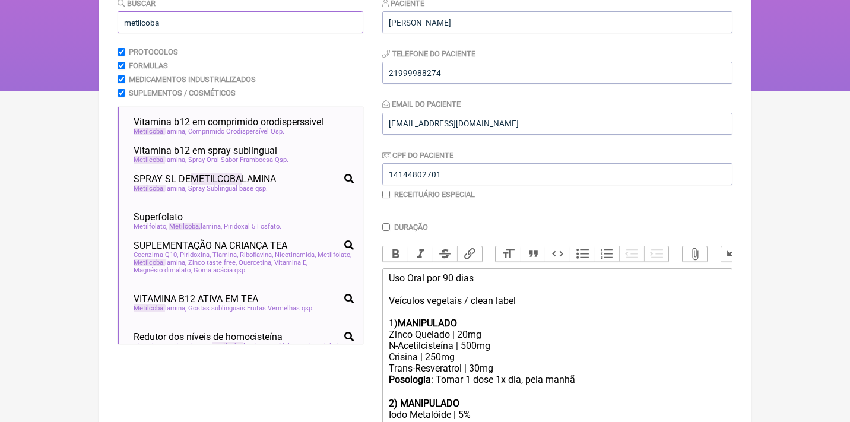
scroll to position [147, 0]
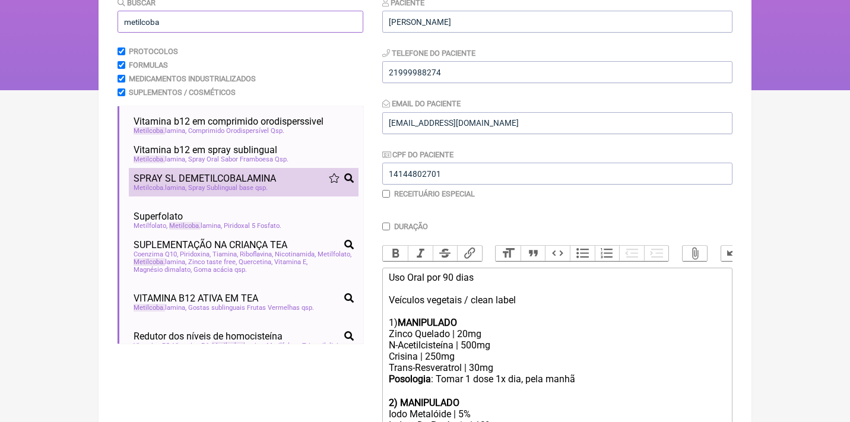
type input "metilcoba"
click at [266, 187] on span "Spray Sublingual base qsp" at bounding box center [228, 188] width 80 height 8
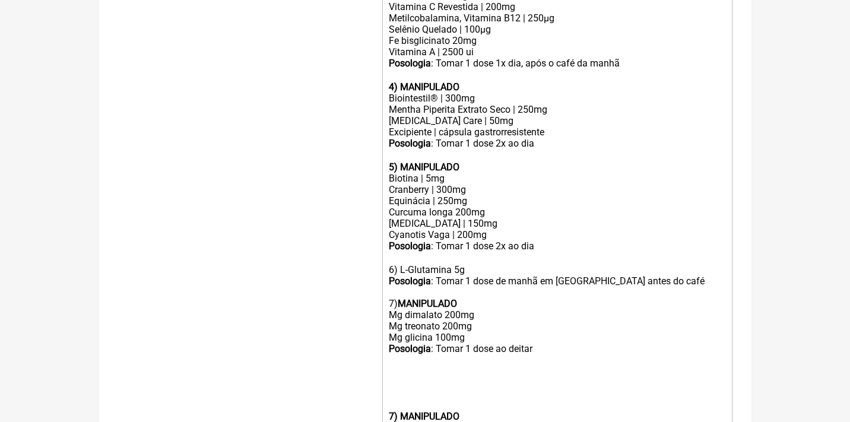
scroll to position [667, 0]
click at [393, 411] on strong "7) MANIPULADO" at bounding box center [424, 416] width 71 height 11
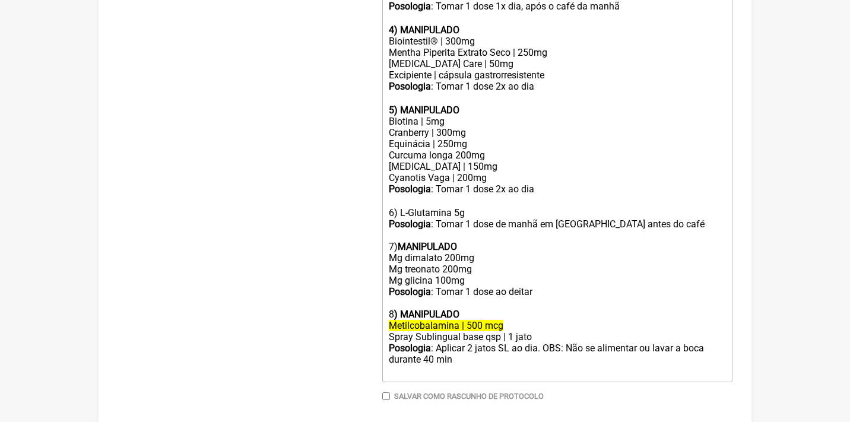
scroll to position [724, 0]
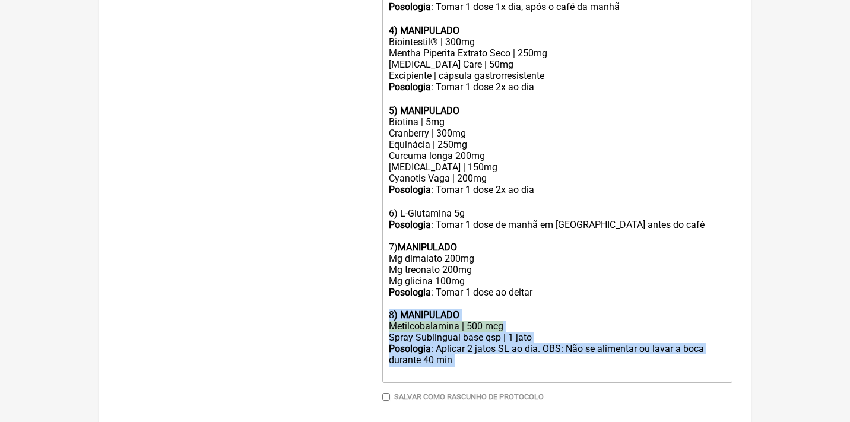
drag, startPoint x: 479, startPoint y: 319, endPoint x: 376, endPoint y: 272, distance: 113.4
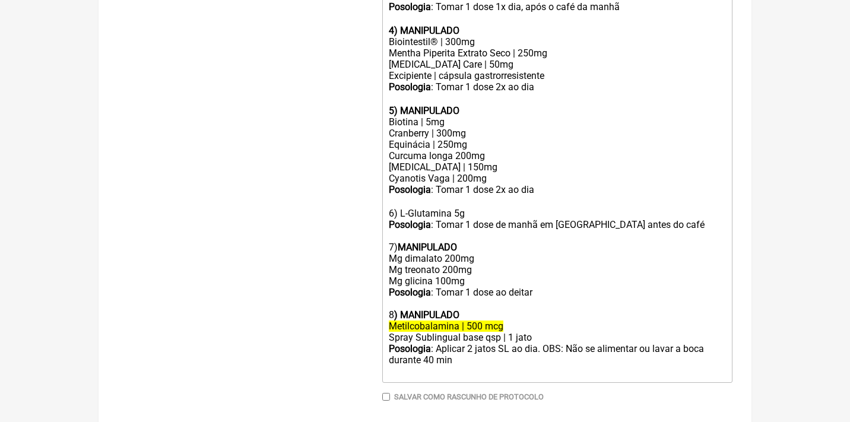
scroll to position [682, 0]
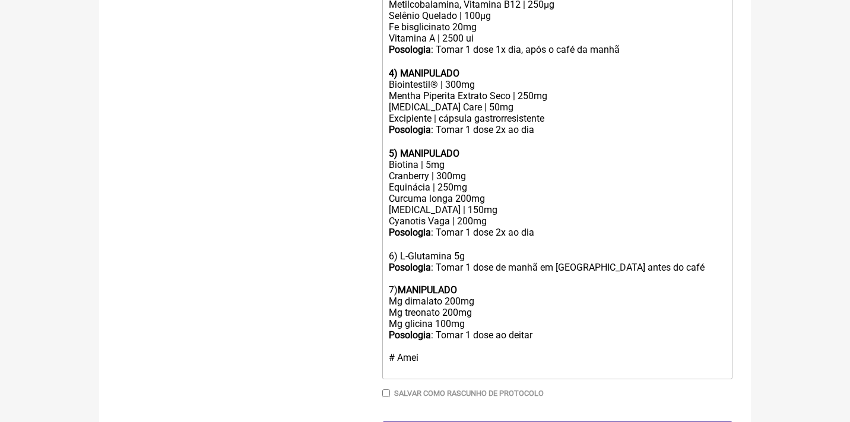
click at [395, 316] on div "Posologia : Tomar 1 dose 2x ao dia ㅤ 6) L-Glutamina 5g Posologia : Tomar 1 dose…" at bounding box center [557, 301] width 337 height 148
click at [411, 318] on div "Posologia : Tomar 1 dose 2x ao dia ㅤ 6) L-Glutamina 5g Posologia : Tomar 1 dose…" at bounding box center [557, 301] width 337 height 148
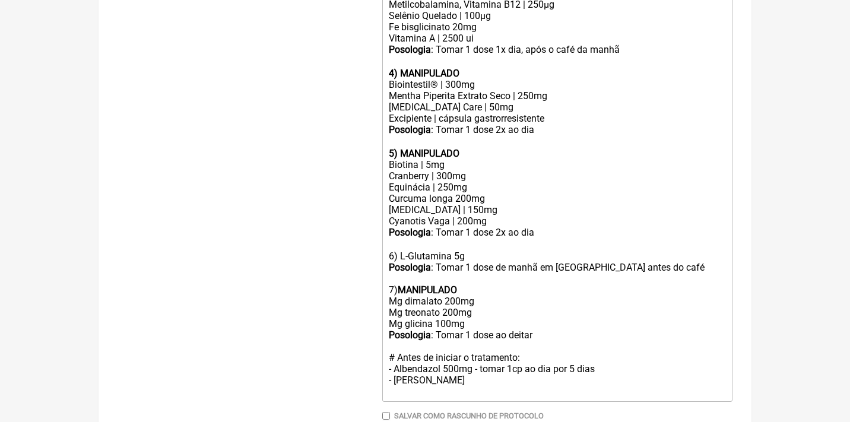
click at [446, 330] on div "Posologia : Tomar 1 dose 2x ao dia ㅤ 6) L-Glutamina 5g Posologia : Tomar 1 dose…" at bounding box center [557, 312] width 337 height 170
click at [434, 339] on div "Posologia : Tomar 1 dose 2x ao dia ㅤ 6) L-Glutamina 5g Posologia : Tomar 1 dose…" at bounding box center [557, 312] width 337 height 170
click at [497, 339] on div "Posologia : Tomar 1 dose 2x ao dia ㅤ 6) L-Glutamina 5g Posologia : Tomar 1 dose…" at bounding box center [557, 312] width 337 height 170
click at [547, 338] on div "Posologia : Tomar 1 dose 2x ao dia ㅤ 6) L-Glutamina 5g Posologia : Tomar 1 dose…" at bounding box center [557, 312] width 337 height 170
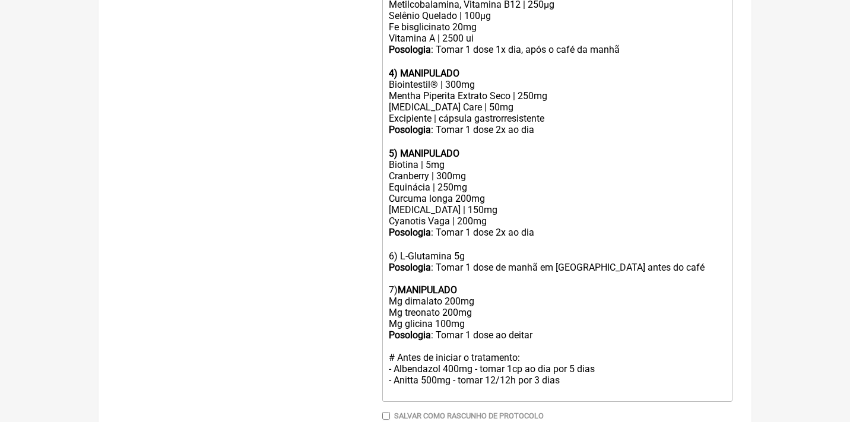
click at [577, 339] on div "Posologia : Tomar 1 dose 2x ao dia ㅤ 6) L-Glutamina 5g Posologia : Tomar 1 dose…" at bounding box center [557, 312] width 337 height 170
click at [558, 299] on div "Posologia : Tomar 1 dose 2x ao dia ㅤ 6) L-Glutamina 5g Posologia : Tomar 1 dose…" at bounding box center [557, 323] width 337 height 193
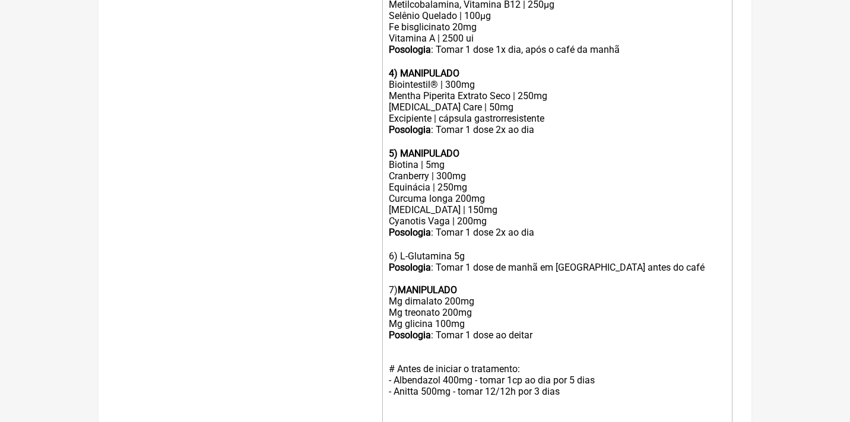
type trix-editor "<div>Uso Oral por 90 dias<br><br>Veículos vegetais / clean label<br><br>1) <str…"
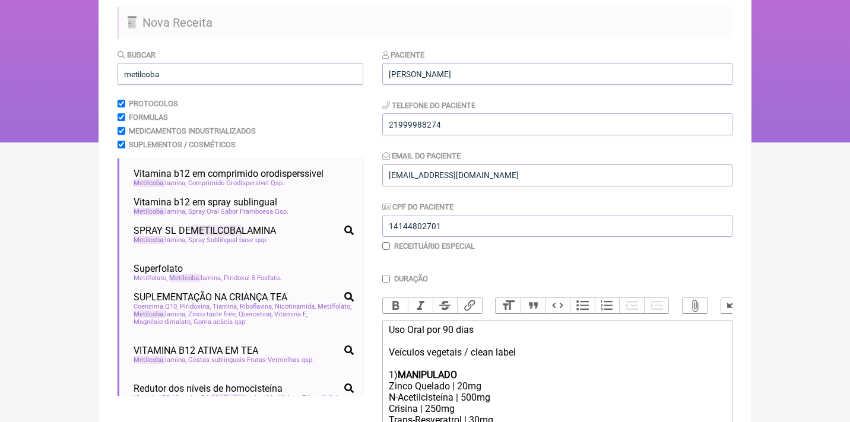
scroll to position [56, 0]
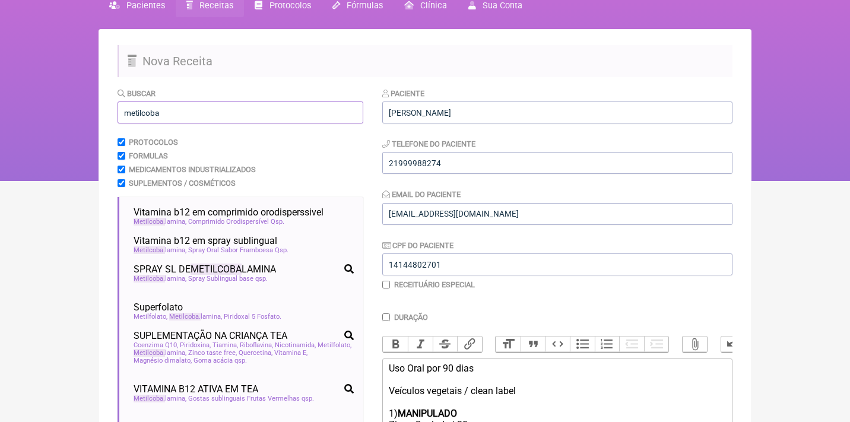
drag, startPoint x: 190, startPoint y: 112, endPoint x: 109, endPoint y: 106, distance: 82.1
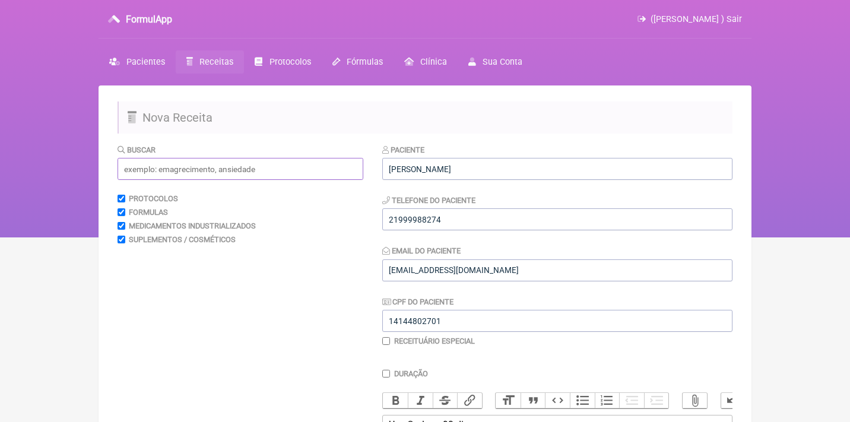
scroll to position [0, 0]
click at [299, 179] on input "text" at bounding box center [240, 169] width 246 height 22
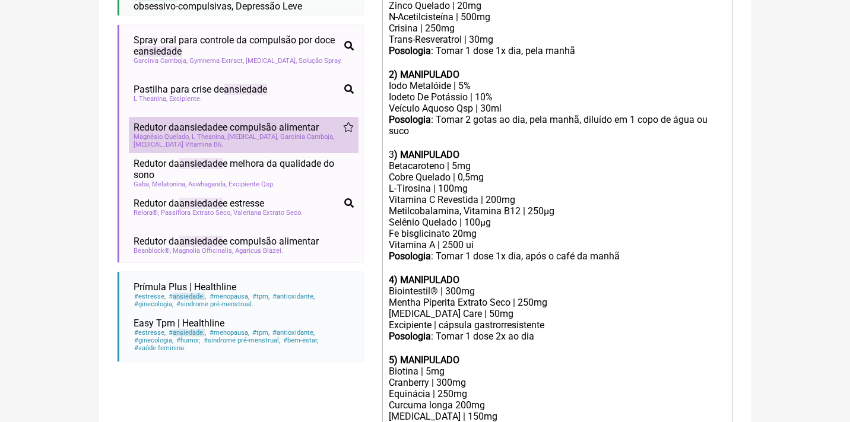
scroll to position [473, 0]
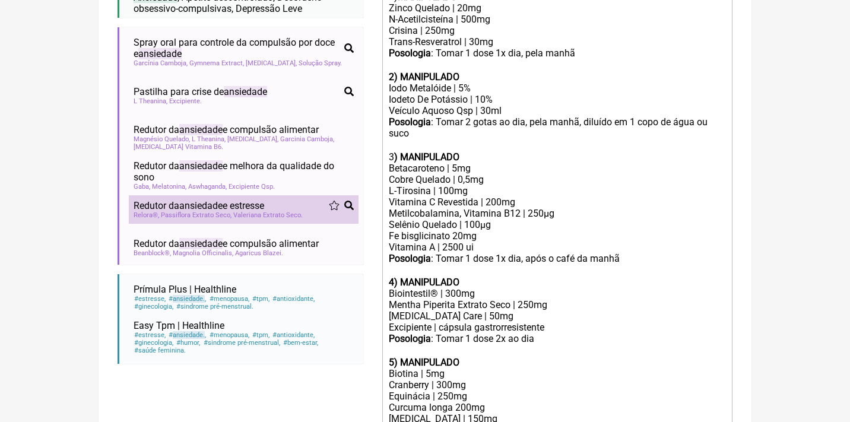
type input "ansiedade"
click at [247, 205] on span "Redutor da ansiedade e estresse" at bounding box center [198, 205] width 131 height 11
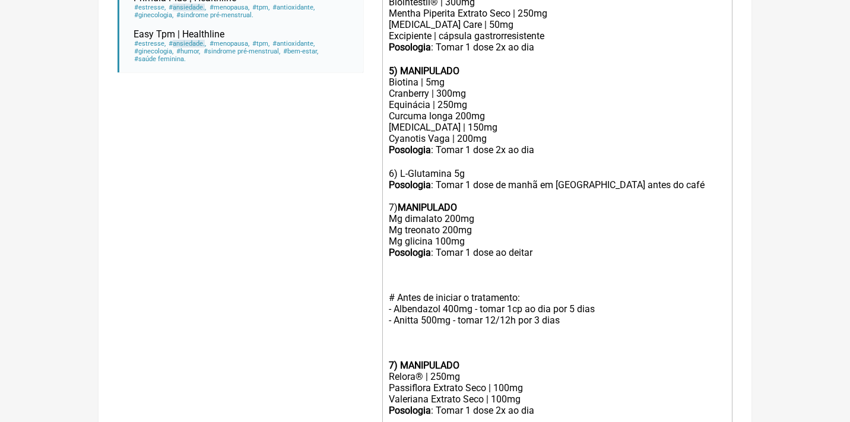
scroll to position [776, 0]
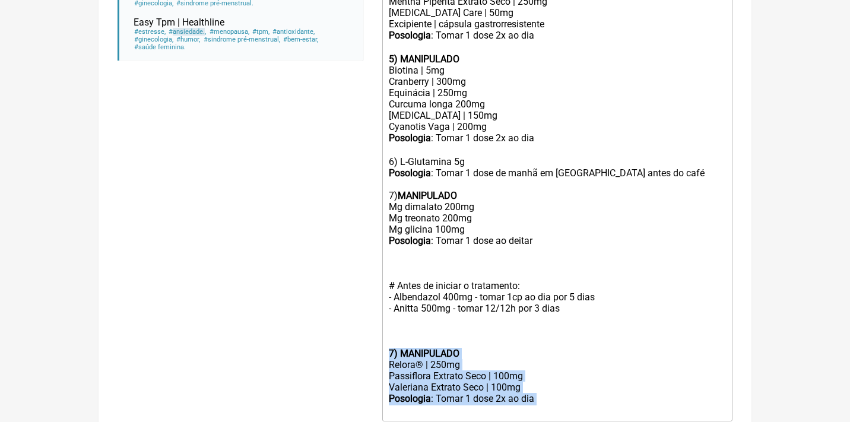
drag, startPoint x: 553, startPoint y: 353, endPoint x: 381, endPoint y: 311, distance: 176.4
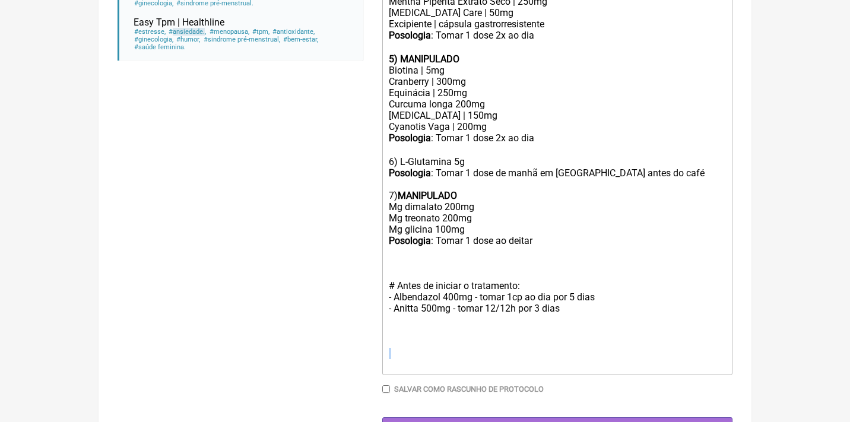
scroll to position [767, 0]
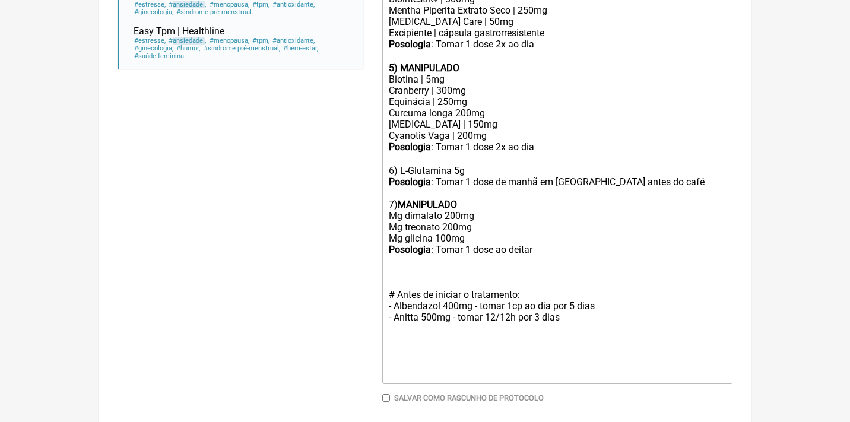
click at [543, 220] on div "Posologia : Tomar 1 dose 2x ao dia ㅤ 6) L-Glutamina 5g Posologia : Tomar 1 dose…" at bounding box center [557, 248] width 337 height 215
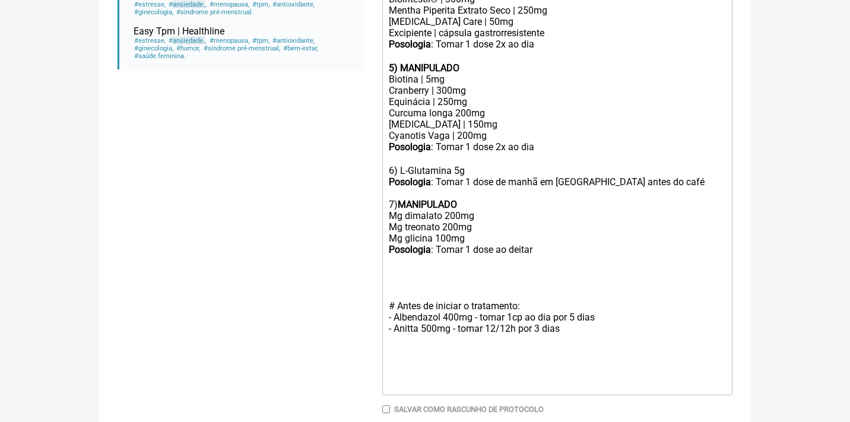
paste trix-editor "strong>7) MANIPULADO</strong></div><div>Relora® | 250mg</div><div>Passiflora Ex…"
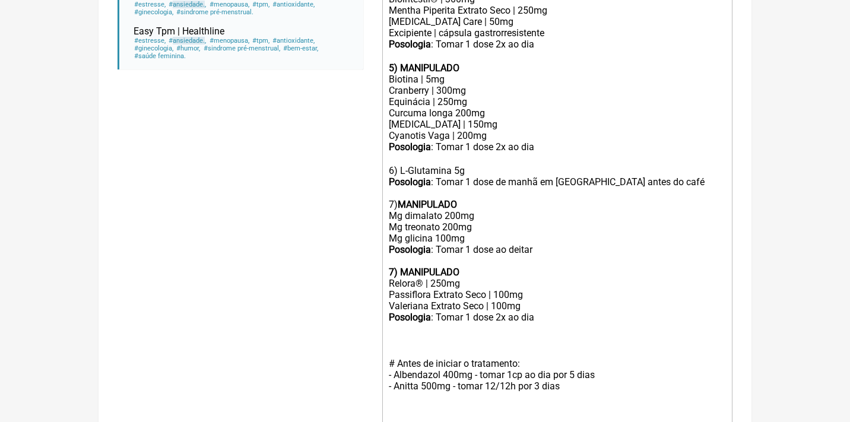
click at [392, 225] on div "Posologia : Tomar 1 dose 2x ao dia ㅤ 6) L-Glutamina 5g Posologia : Tomar 1 dose…" at bounding box center [557, 209] width 337 height 136
click at [393, 266] on strong "7) MANIPULADO" at bounding box center [424, 271] width 71 height 11
drag, startPoint x: 546, startPoint y: 281, endPoint x: 499, endPoint y: 277, distance: 47.6
click at [500, 278] on trix-editor "Uso Oral por 90 dias Veículos vegetais / clean label 1) MANIPULADO Zinco Quelad…" at bounding box center [557, 50] width 350 height 805
click at [530, 300] on div "Valeriana Extrato Seco | 100mg" at bounding box center [557, 305] width 337 height 11
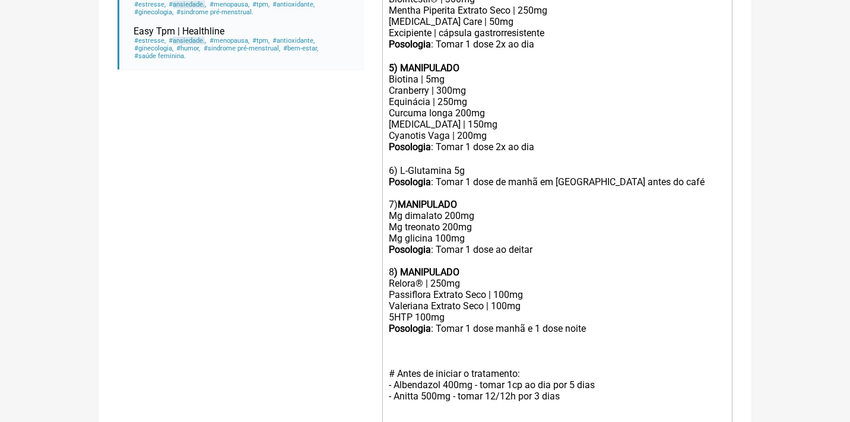
click at [433, 278] on div "Relora® | 250mg" at bounding box center [557, 283] width 337 height 11
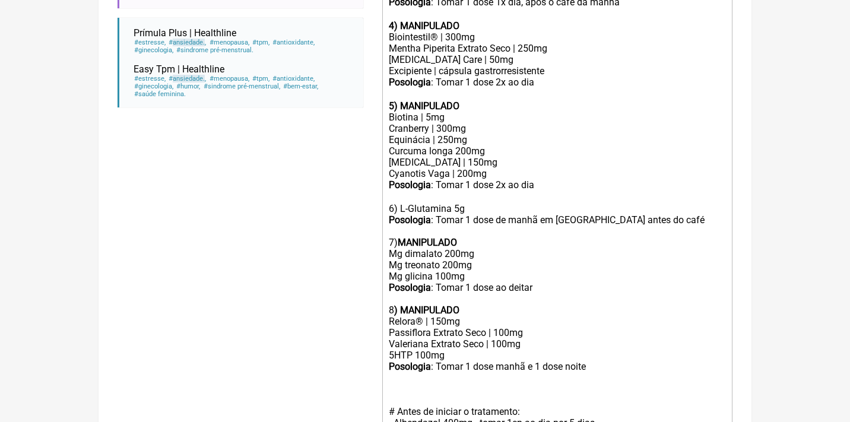
scroll to position [735, 0]
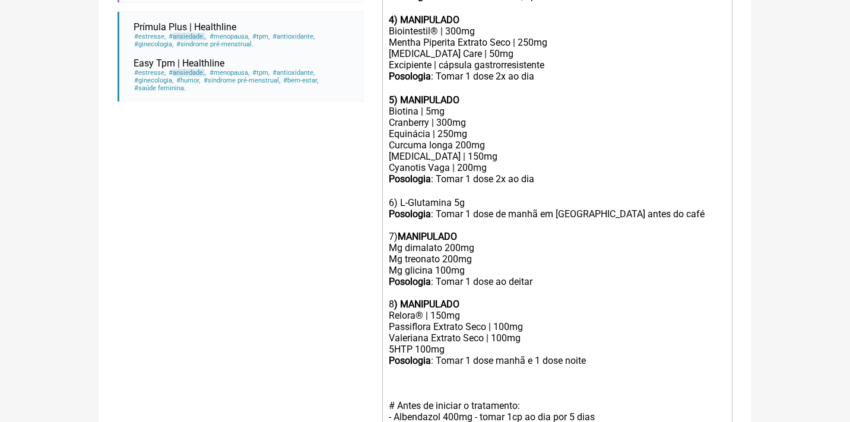
click at [415, 366] on div "# Antes de iniciar o tratamento: - Albendazol 400mg - tomar 1cp ao dia por 5 di…" at bounding box center [557, 416] width 337 height 101
click at [399, 366] on div "# Antes de iniciar o tratamento: - Albendazol 400mg - tomar 1cp ao dia por 5 di…" at bounding box center [557, 411] width 337 height 90
click at [600, 373] on div "# Antes de iniciar o tratamento: - Albendazol 400mg - tomar 1cp ao dia por 5 di…" at bounding box center [557, 411] width 337 height 90
click at [495, 263] on div "Posologia : Tomar 1 dose 2x ao dia ㅤ 6) L-Glutamina 5g Posologia : Tomar 1 dose…" at bounding box center [557, 241] width 337 height 136
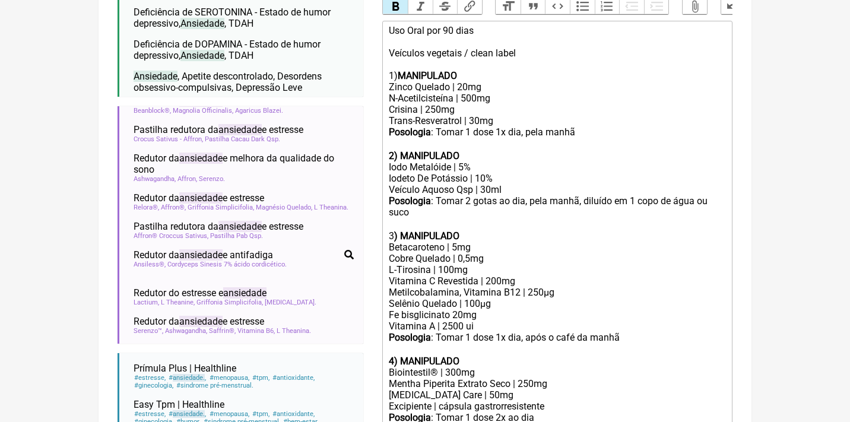
scroll to position [395, 0]
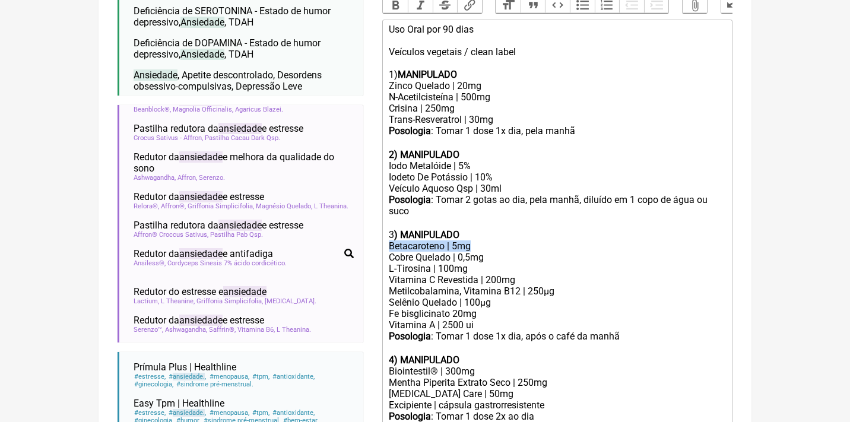
drag, startPoint x: 476, startPoint y: 233, endPoint x: 384, endPoint y: 231, distance: 91.4
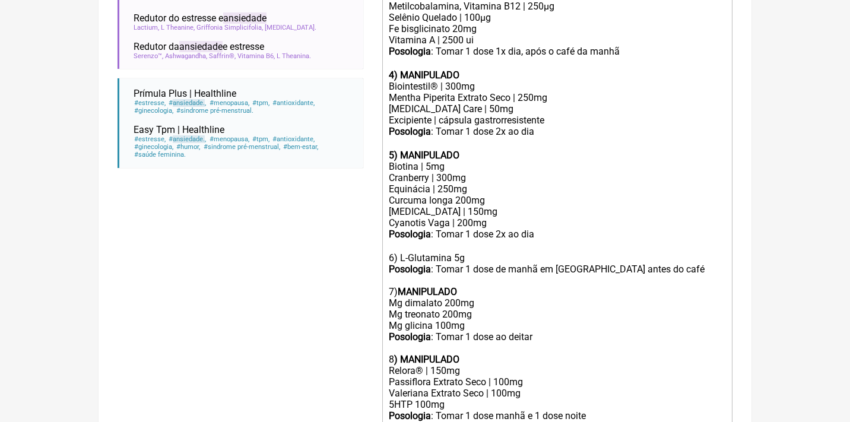
scroll to position [759, 0]
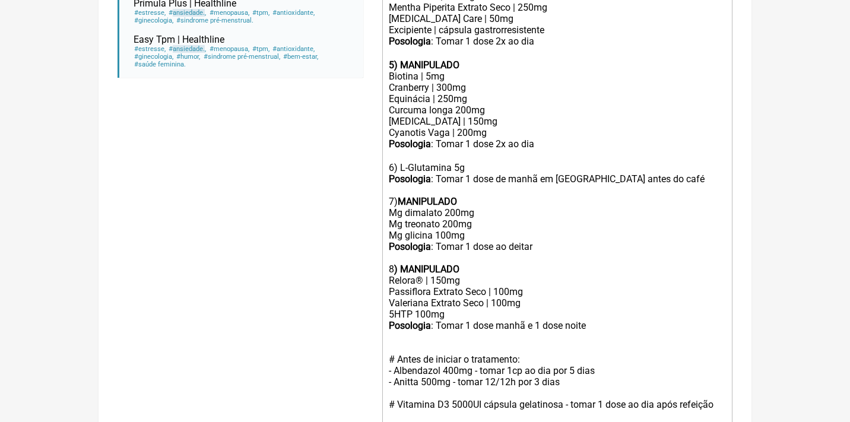
click at [729, 360] on trix-editor "Uso Oral por 90 dias Veículos vegetais / clean label 1) MANIPULADO Zinco Quelad…" at bounding box center [557, 63] width 350 height 815
click at [548, 404] on div "# Antes de iniciar o tratamento: - Albendazol 400mg - tomar 1cp ao dia por 5 di…" at bounding box center [557, 410] width 337 height 158
click at [699, 399] on div "# Antes de iniciar o tratamento: - Albendazol 400mg - tomar 1cp ao dia por 5 di…" at bounding box center [557, 410] width 337 height 158
click at [625, 399] on div "# Antes de iniciar o tratamento: - Albendazol 400mg - tomar 1cp ao dia por 5 di…" at bounding box center [557, 410] width 337 height 158
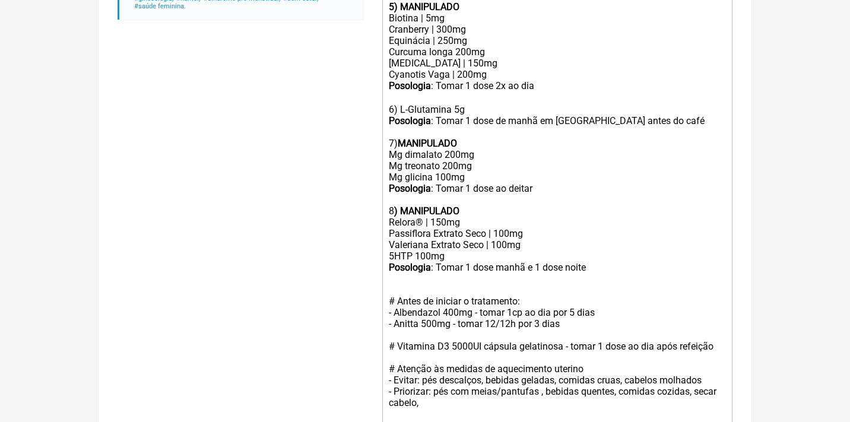
scroll to position [818, 0]
click at [453, 355] on div "# Antes de iniciar o tratamento: - Albendazol 400mg - tomar 1cp ao dia por 5 di…" at bounding box center [557, 356] width 337 height 169
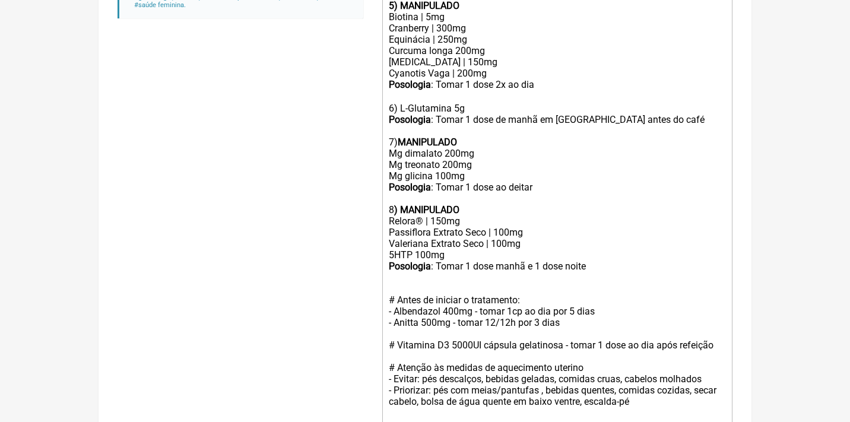
type trix-editor "<div>Uso Oral por 90 dias<br><br>Veículos vegetais / clean label<br><br>1) <str…"
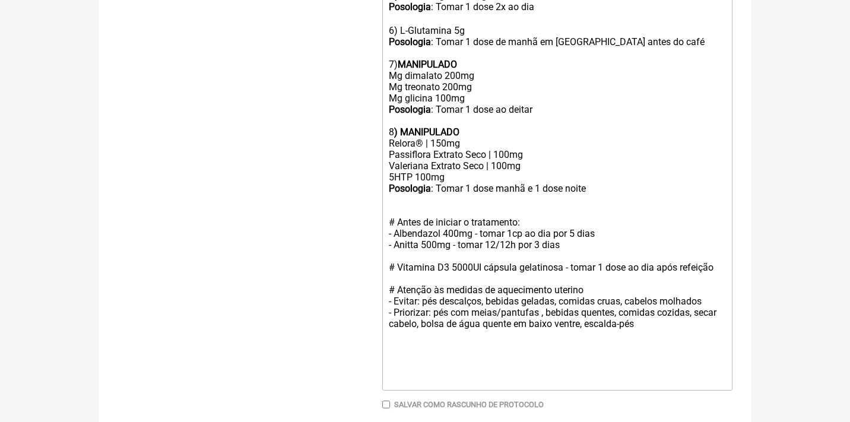
scroll to position [895, 0]
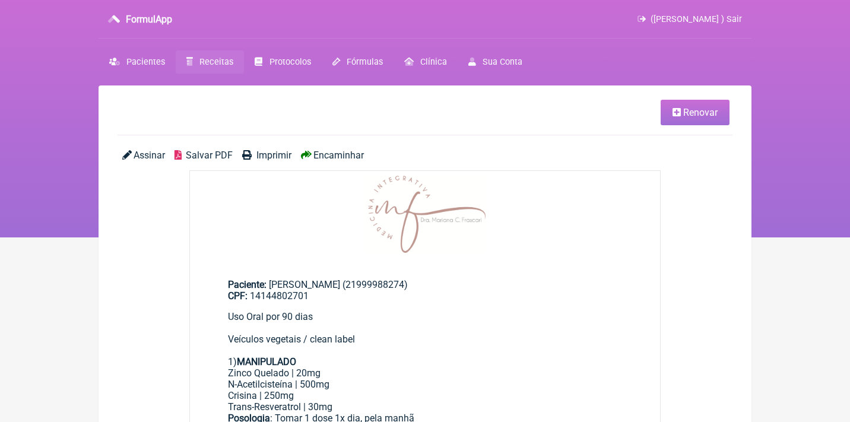
click at [211, 156] on span "Salvar PDF" at bounding box center [209, 155] width 47 height 11
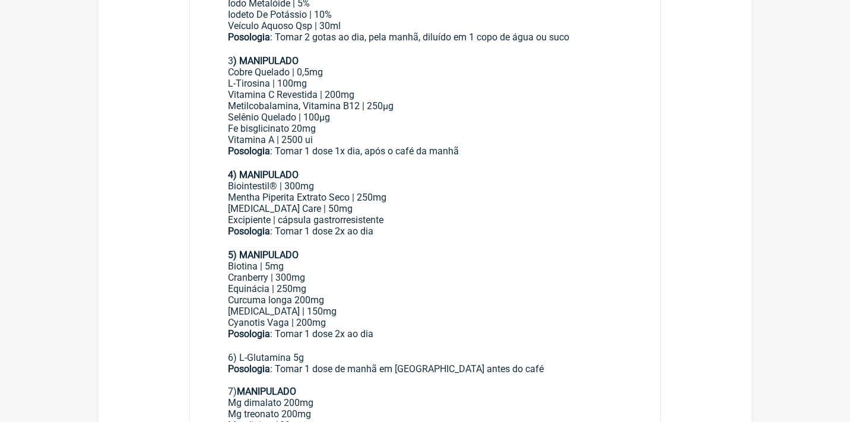
scroll to position [458, 0]
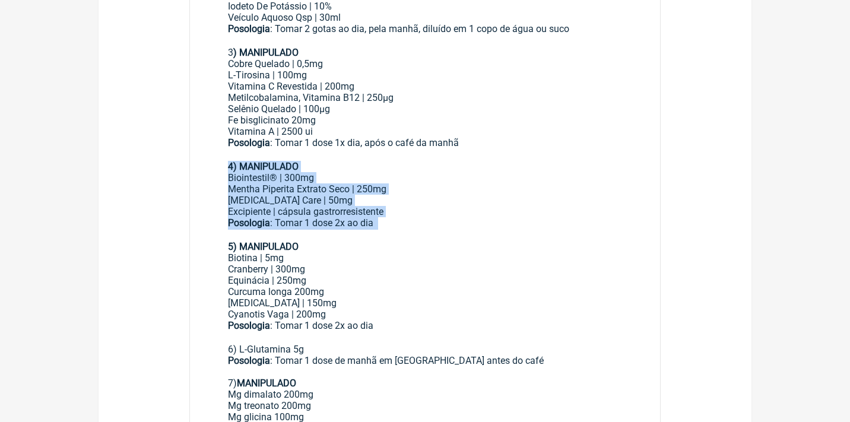
drag, startPoint x: 224, startPoint y: 142, endPoint x: 401, endPoint y: 202, distance: 187.2
click at [403, 202] on main "Paciente: [PERSON_NAME] (21999988274) CPF: 14144802701 Uso Oral por 90 dias Veí…" at bounding box center [425, 263] width 470 height 923
click at [401, 217] on div "Posologia : Tomar 1 dose 2x ao dia ㅤ" at bounding box center [425, 229] width 394 height 24
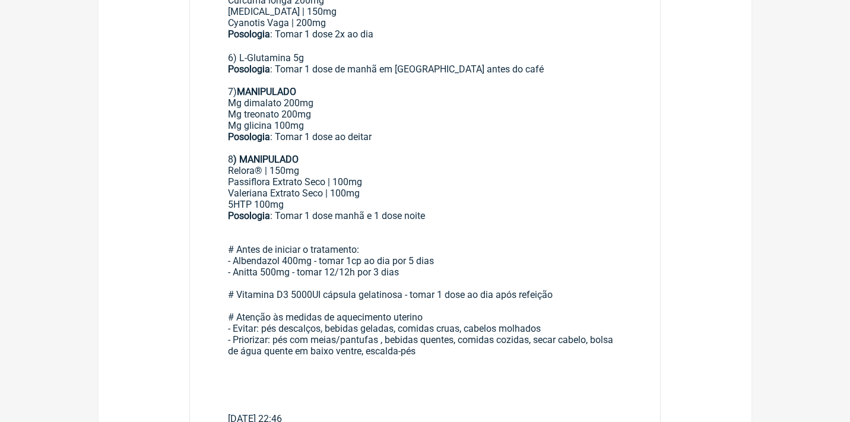
scroll to position [758, 0]
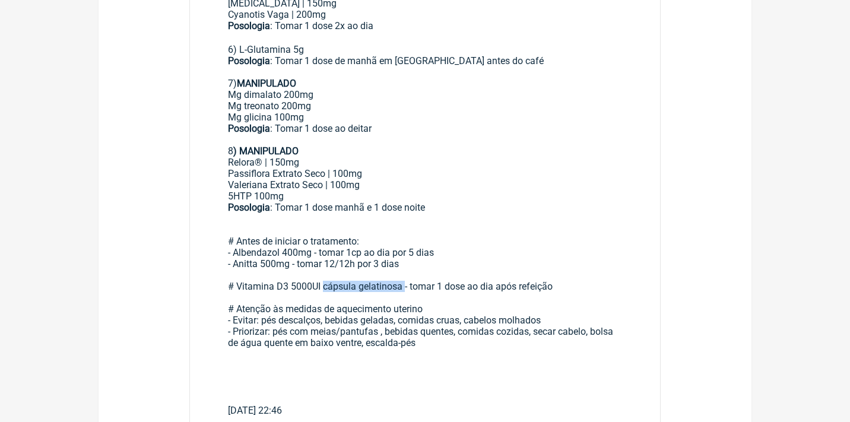
drag, startPoint x: 408, startPoint y: 240, endPoint x: 323, endPoint y: 236, distance: 85.5
click at [326, 237] on div "# Antes de iniciar o tratamento: - Albendazol 400mg - tomar 1cp ao dia por 5 di…" at bounding box center [425, 297] width 394 height 169
click at [374, 236] on div "# Antes de iniciar o tratamento: - Albendazol 400mg - tomar 1cp ao dia por 5 di…" at bounding box center [425, 297] width 394 height 169
click at [378, 235] on div "# Antes de iniciar o tratamento: - Albendazol 400mg - tomar 1cp ao dia por 5 di…" at bounding box center [425, 297] width 394 height 169
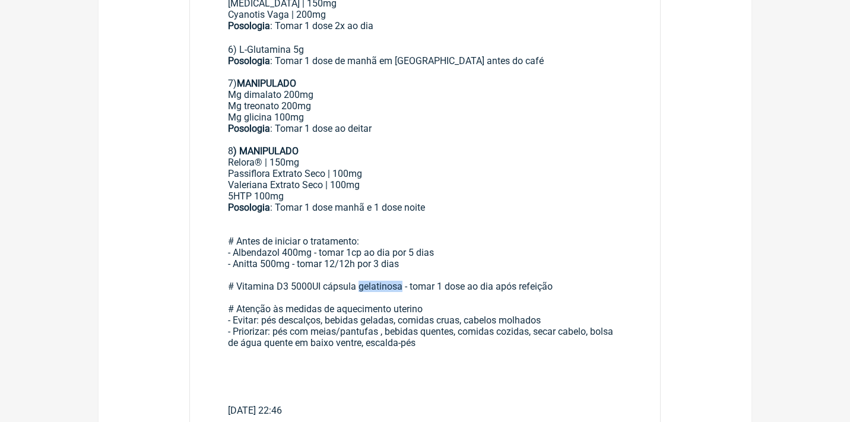
click at [469, 213] on div "# Antes de iniciar o tratamento: - Albendazol 400mg - tomar 1cp ao dia por 5 di…" at bounding box center [425, 297] width 394 height 169
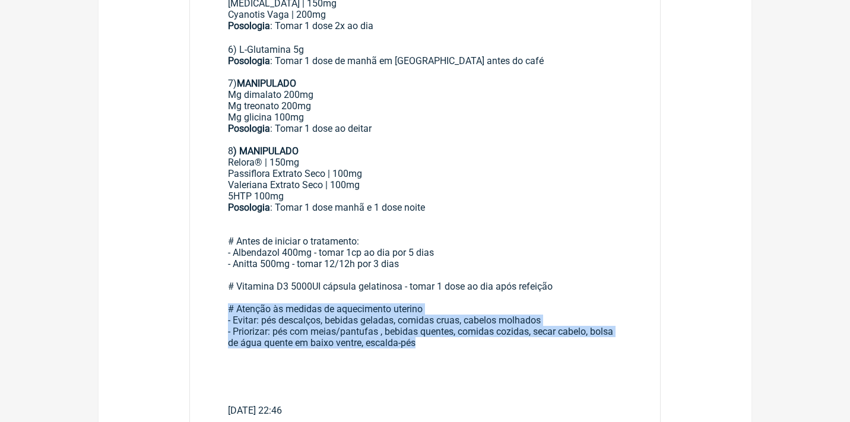
drag, startPoint x: 224, startPoint y: 263, endPoint x: 451, endPoint y: 295, distance: 228.9
click at [349, 279] on div "# Antes de iniciar o tratamento: - Albendazol 400mg - tomar 1cp ao dia por 5 di…" at bounding box center [425, 297] width 394 height 169
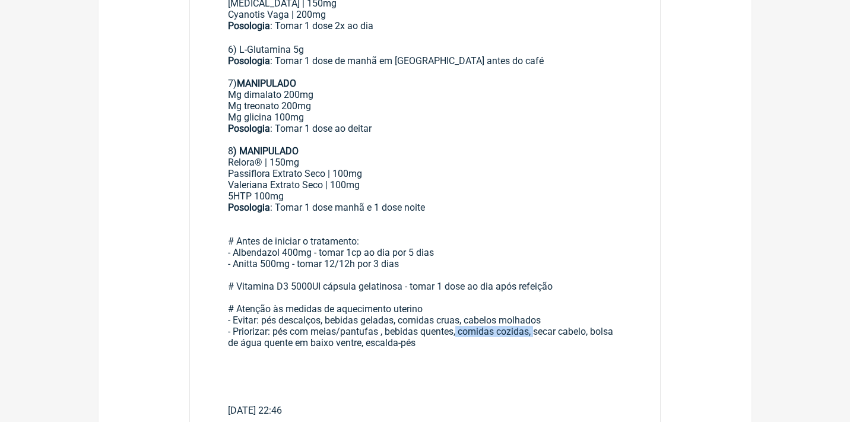
drag, startPoint x: 462, startPoint y: 282, endPoint x: 543, endPoint y: 282, distance: 81.3
click at [543, 282] on div "# Antes de iniciar o tratamento: - Albendazol 400mg - tomar 1cp ao dia por 5 di…" at bounding box center [425, 297] width 394 height 169
click at [466, 274] on div "# Antes de iniciar o tratamento: - Albendazol 400mg - tomar 1cp ao dia por 5 di…" at bounding box center [425, 297] width 394 height 169
drag, startPoint x: 466, startPoint y: 268, endPoint x: 400, endPoint y: 267, distance: 65.9
click at [404, 269] on div "# Antes de iniciar o tratamento: - Albendazol 400mg - tomar 1cp ao dia por 5 di…" at bounding box center [425, 297] width 394 height 169
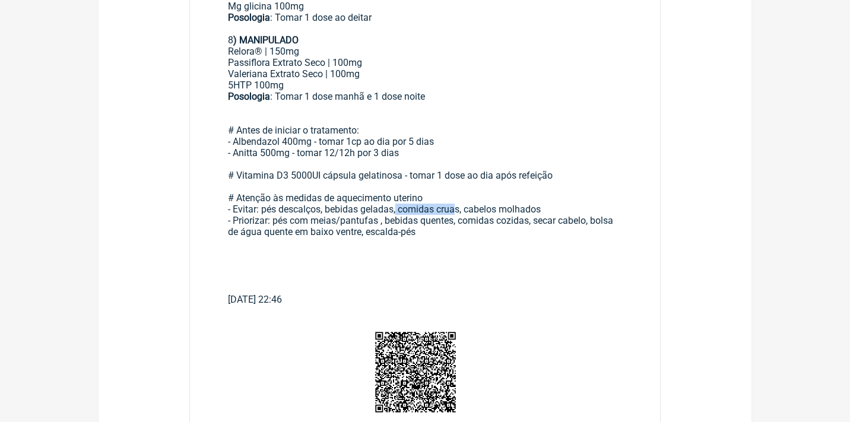
click at [568, 205] on div "# Antes de iniciar o tratamento: - Albendazol 400mg - tomar 1cp ao dia por 5 di…" at bounding box center [425, 186] width 394 height 169
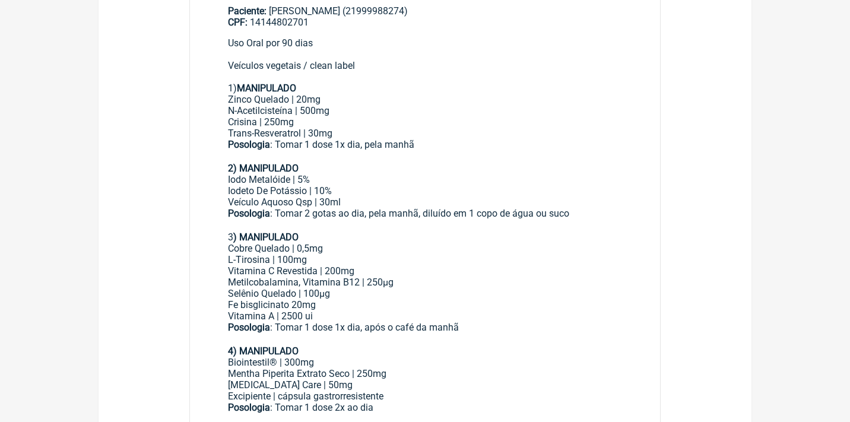
scroll to position [276, 0]
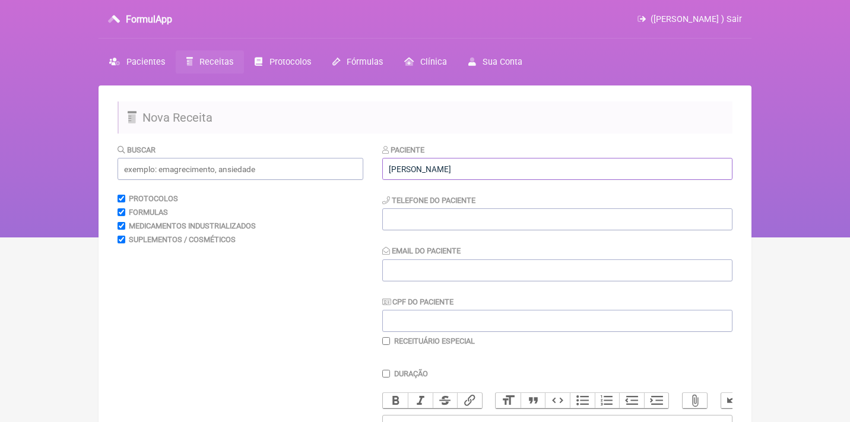
drag, startPoint x: 460, startPoint y: 166, endPoint x: 365, endPoint y: 163, distance: 95.5
click at [365, 163] on form "Buscar Protocolos Formulas Medicamentos Industrializados Suplementos / Cosmétic…" at bounding box center [424, 383] width 615 height 478
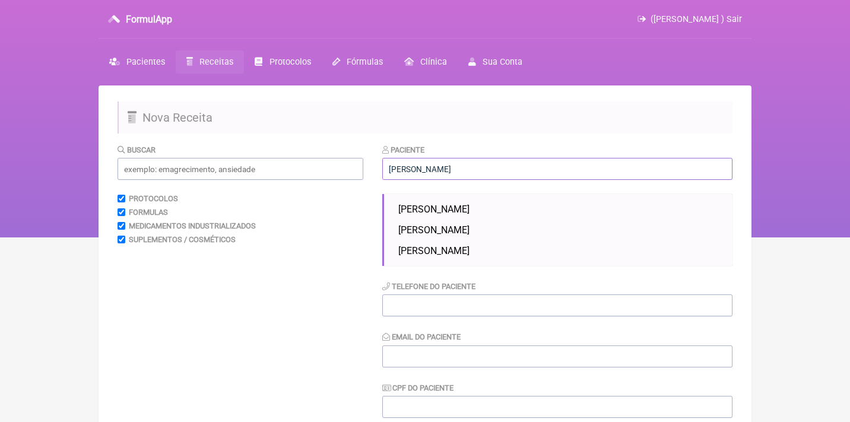
type input "José"
click at [641, 144] on div "Paciente José" at bounding box center [557, 162] width 350 height 36
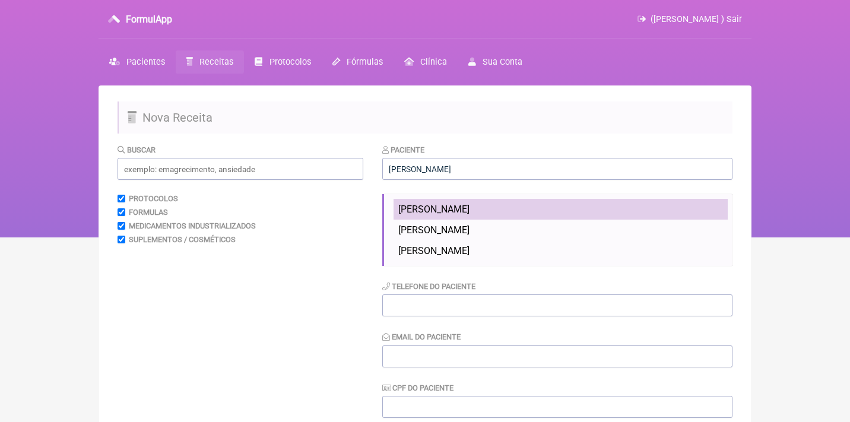
click at [469, 205] on span "José Antonio Paulino Frascari da Silva" at bounding box center [433, 208] width 71 height 11
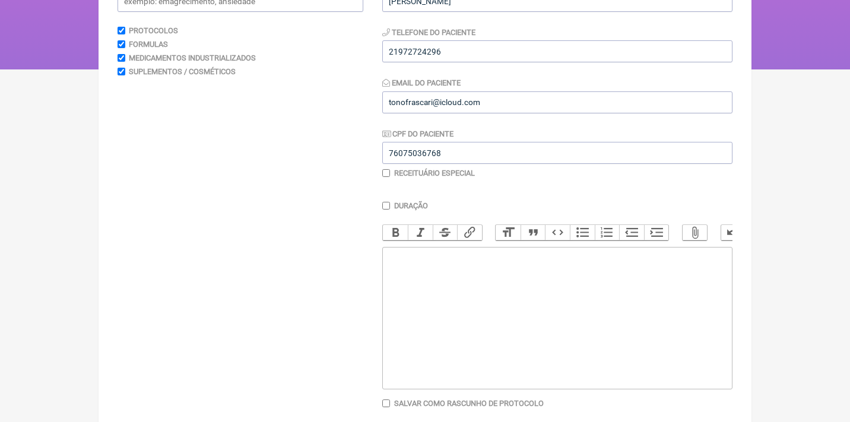
scroll to position [217, 0]
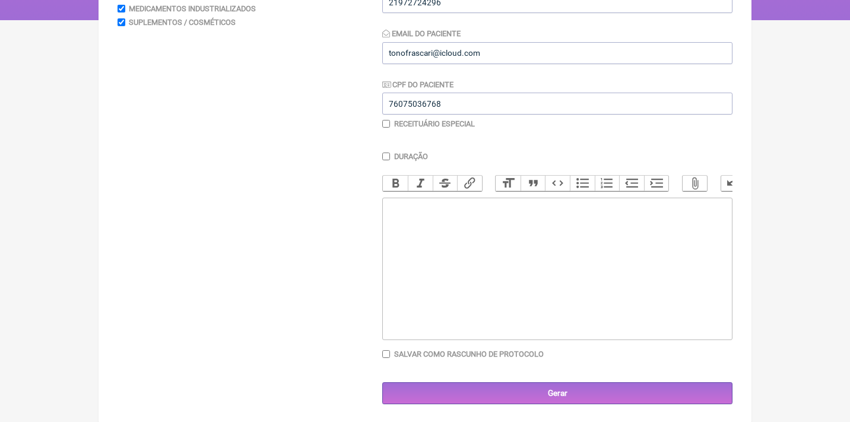
click at [456, 237] on trix-editor at bounding box center [557, 269] width 350 height 142
type trix-editor "<div>Uso Oral:<br><br>1) Cefalexina 500mg<br>Tomar 1 cp 6/6h pr 7 dias</div>"
click at [386, 125] on input "checkbox" at bounding box center [386, 124] width 8 height 8
checkbox input "true"
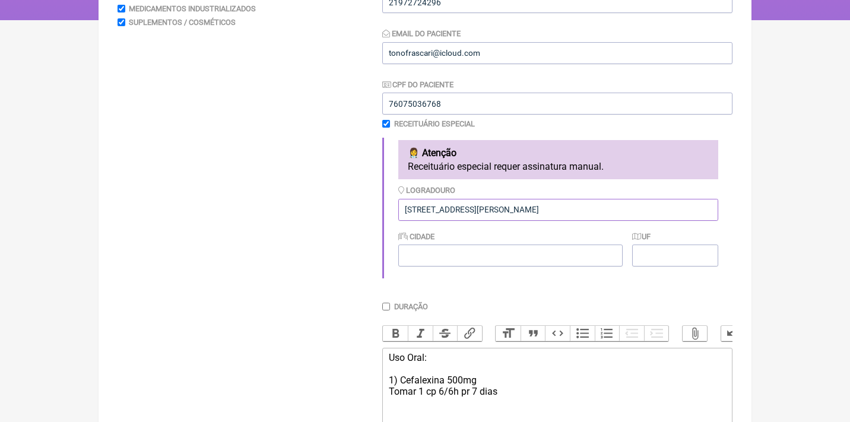
type input "Rua Lineu de Paula Machado 993"
click at [559, 205] on input "Rua Lineu de Paula Machado 993" at bounding box center [558, 210] width 320 height 22
click at [520, 258] on input "Cidade" at bounding box center [510, 255] width 224 height 22
type input "[GEOGRAPHIC_DATA]"
type input "RJ"
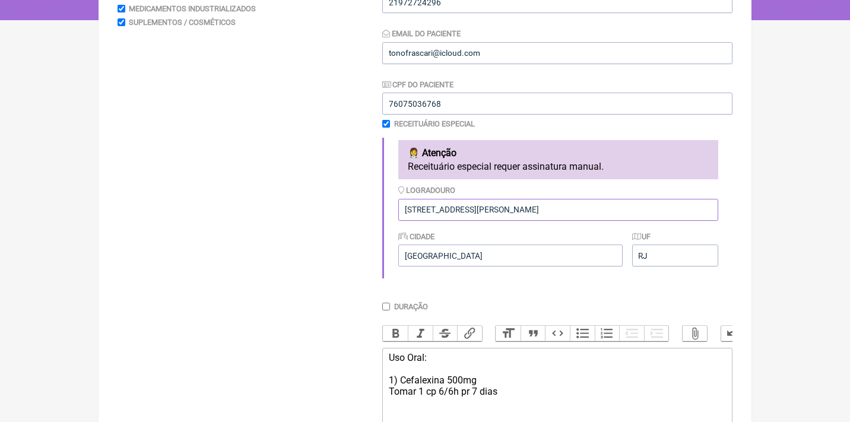
click at [586, 211] on input "Rua Lineu de Paula Machado 993" at bounding box center [558, 210] width 320 height 22
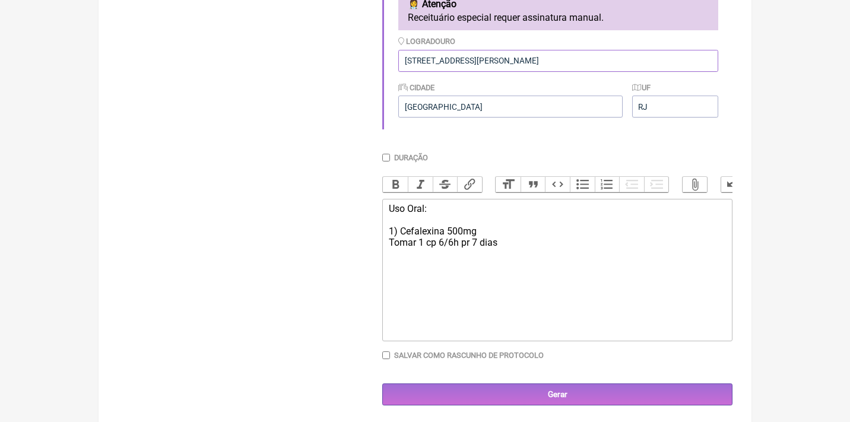
scroll to position [365, 0]
type input "[STREET_ADDRESS][PERSON_NAME]"
click at [463, 234] on div "Uso Oral: 1) Cefalexina 500mg Tomar 1 cp 6/6h pr 7 dias" at bounding box center [557, 225] width 337 height 45
type trix-editor "<div>Uso Oral:<br><br>1) Cefalexina 500mg<br>Tomar 1 cp 6/6h por 7 dias</div>"
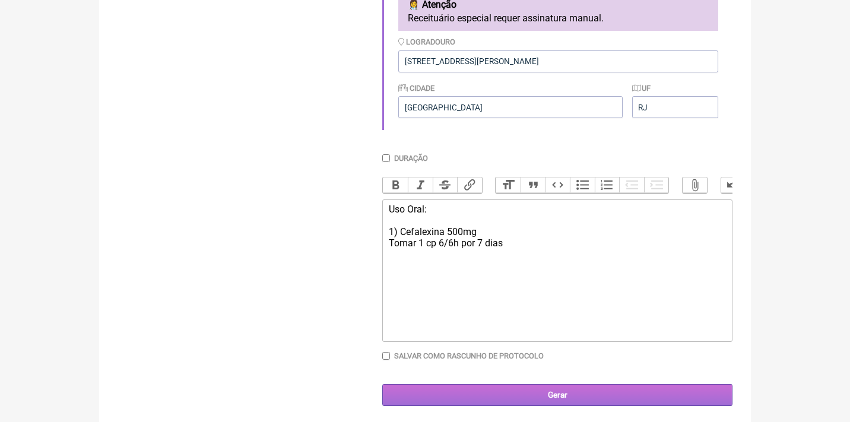
click at [485, 391] on input "Gerar" at bounding box center [557, 395] width 350 height 22
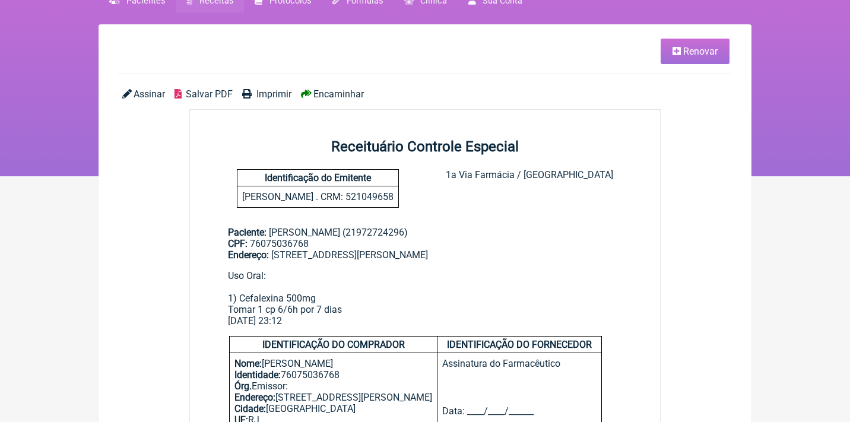
scroll to position [62, 0]
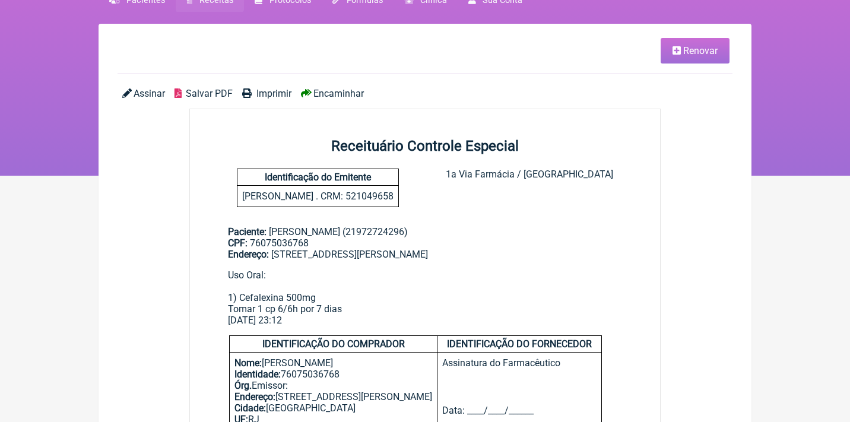
click at [152, 91] on span "Assinar" at bounding box center [148, 93] width 31 height 11
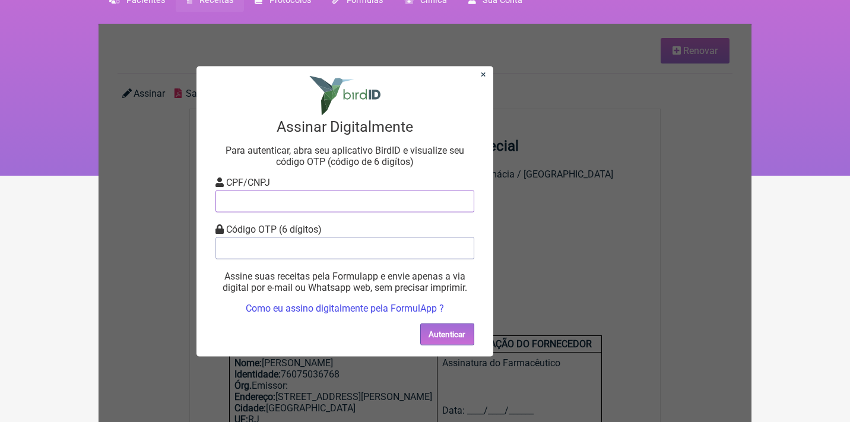
click at [312, 212] on input "tel" at bounding box center [344, 201] width 259 height 22
type input "12805451783"
click at [322, 253] on input "tel" at bounding box center [344, 248] width 259 height 22
type input "349742"
click at [462, 330] on button "Autenticar" at bounding box center [447, 334] width 54 height 22
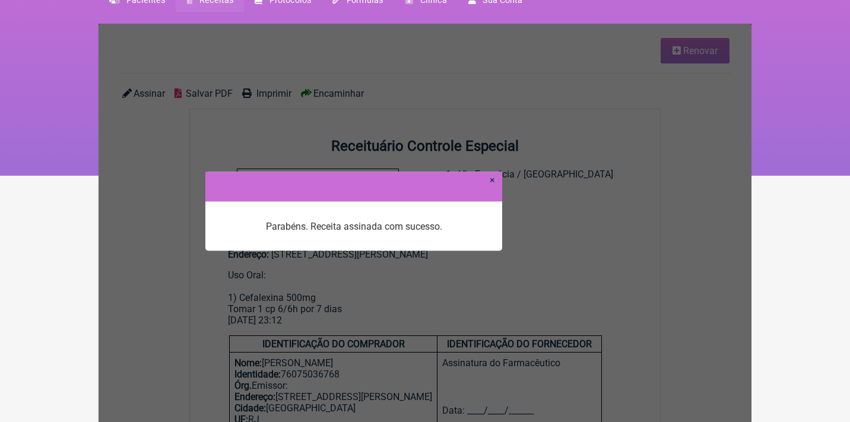
click at [493, 177] on link "×" at bounding box center [491, 179] width 5 height 11
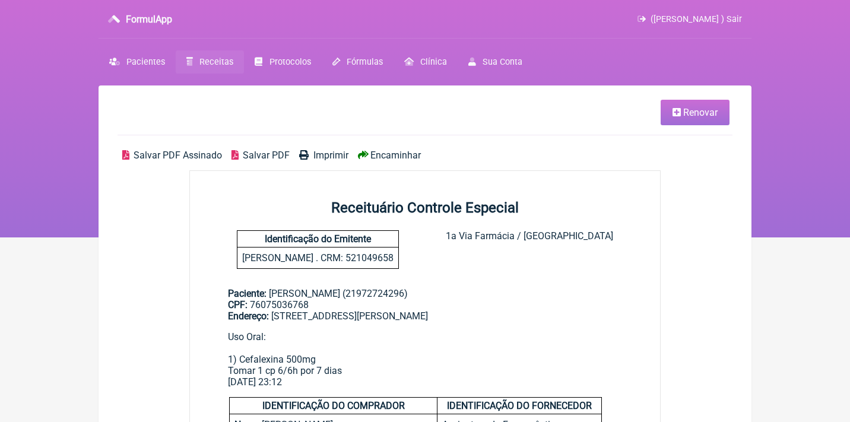
scroll to position [62, 0]
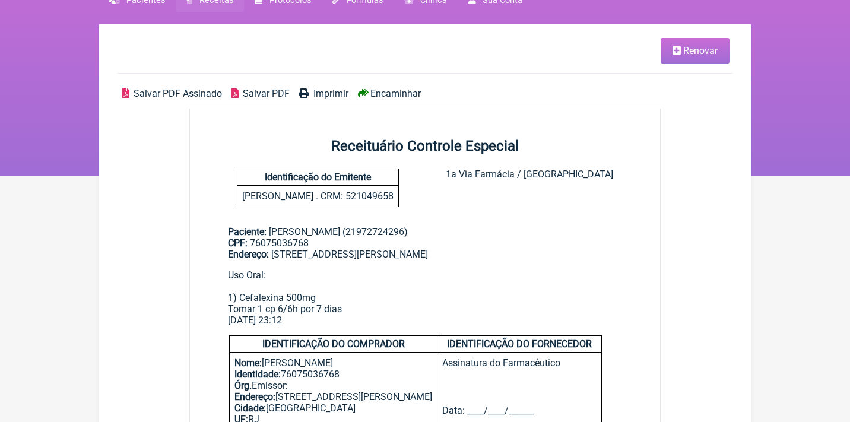
click at [180, 96] on span "Salvar PDF Assinado" at bounding box center [177, 93] width 88 height 11
click at [670, 63] on ul "Renovar" at bounding box center [424, 56] width 615 height 36
click at [675, 53] on icon at bounding box center [676, 50] width 8 height 9
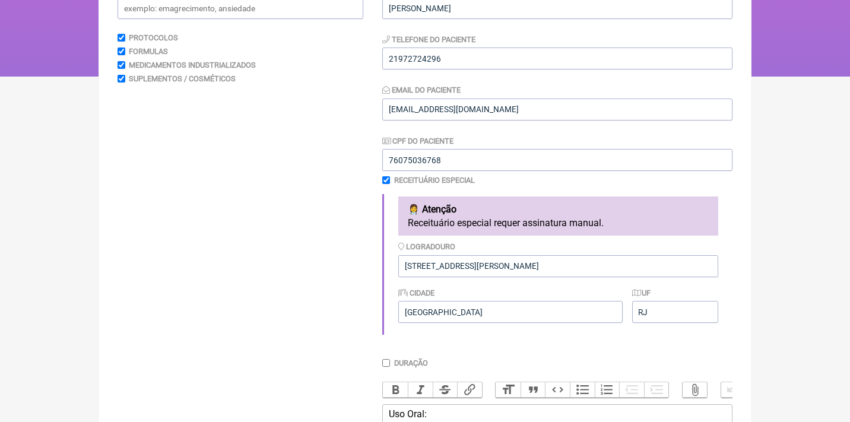
scroll to position [275, 0]
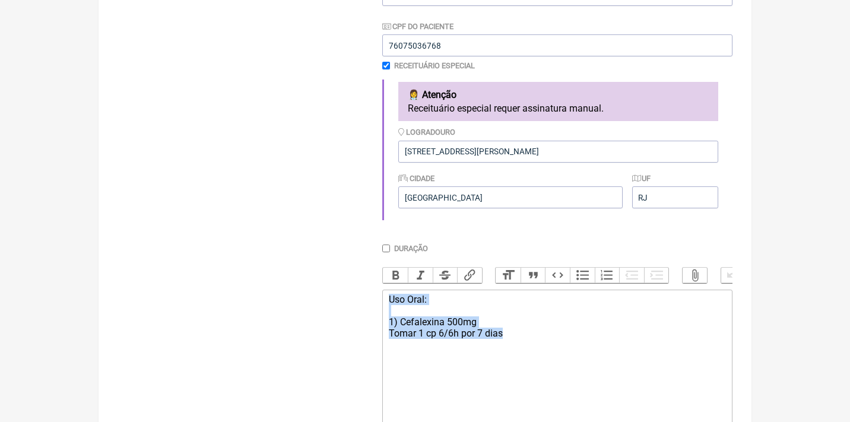
drag, startPoint x: 516, startPoint y: 341, endPoint x: 351, endPoint y: 290, distance: 172.6
click at [351, 291] on form "Buscar Protocolos Formulas Medicamentos Industrializados Suplementos / Cosmétic…" at bounding box center [424, 182] width 615 height 628
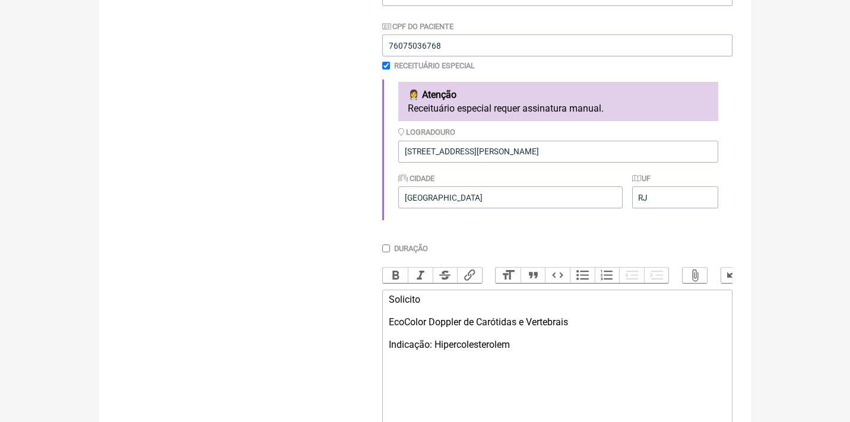
type trix-editor "<div>Solicito<br><br>EcoColor Doppler de Carótidas e Vertebrais<br><br>Indicaçã…"
click at [386, 61] on div "Receituário Especial" at bounding box center [557, 65] width 350 height 9
click at [386, 65] on input "checkbox" at bounding box center [386, 66] width 8 height 8
checkbox input "false"
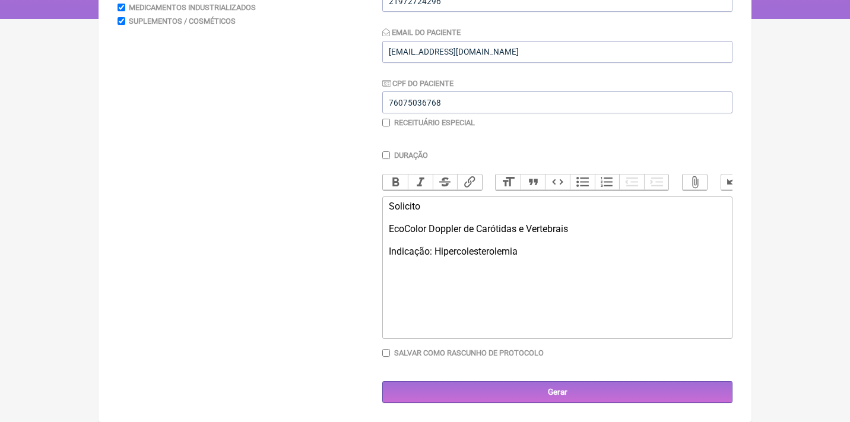
scroll to position [217, 0]
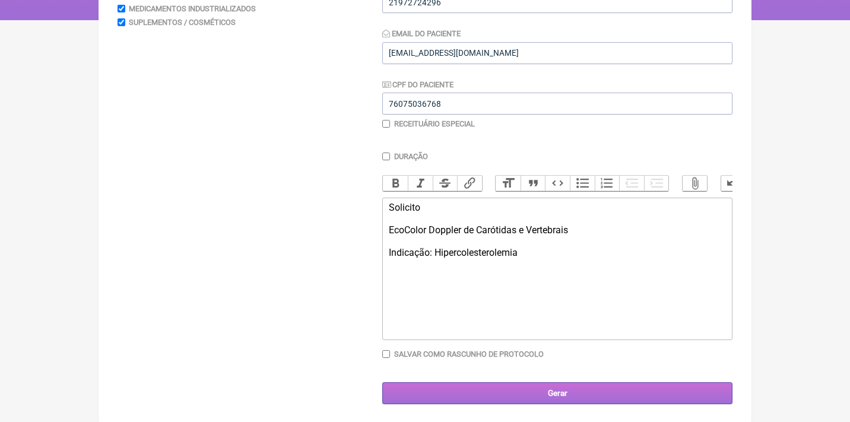
click at [580, 392] on input "Gerar" at bounding box center [557, 393] width 350 height 22
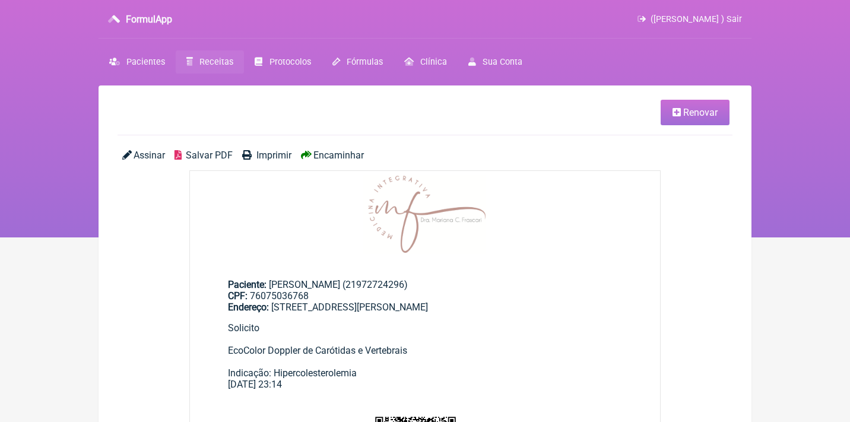
click at [139, 154] on span "Assinar" at bounding box center [148, 155] width 31 height 11
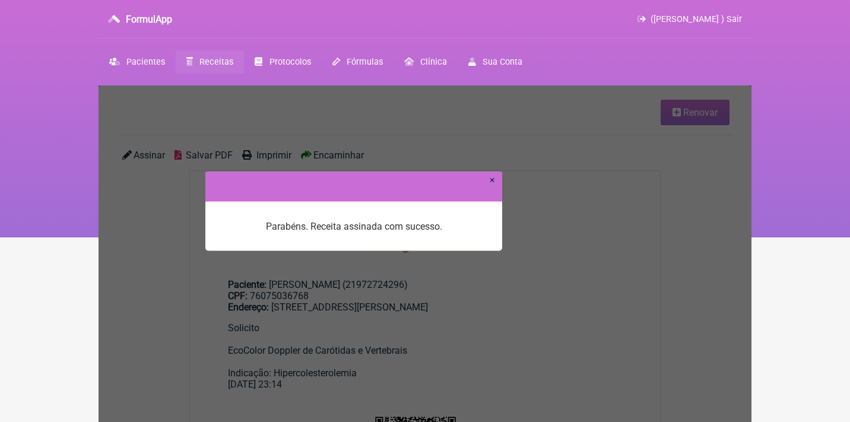
click at [496, 181] on div at bounding box center [353, 186] width 297 height 30
click at [493, 181] on link "×" at bounding box center [491, 179] width 5 height 11
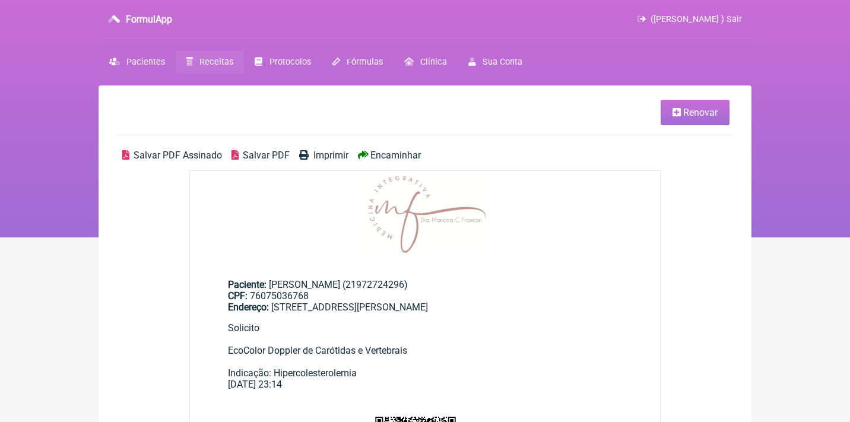
click at [161, 156] on span "Salvar PDF Assinado" at bounding box center [177, 155] width 88 height 11
